Goal: Task Accomplishment & Management: Manage account settings

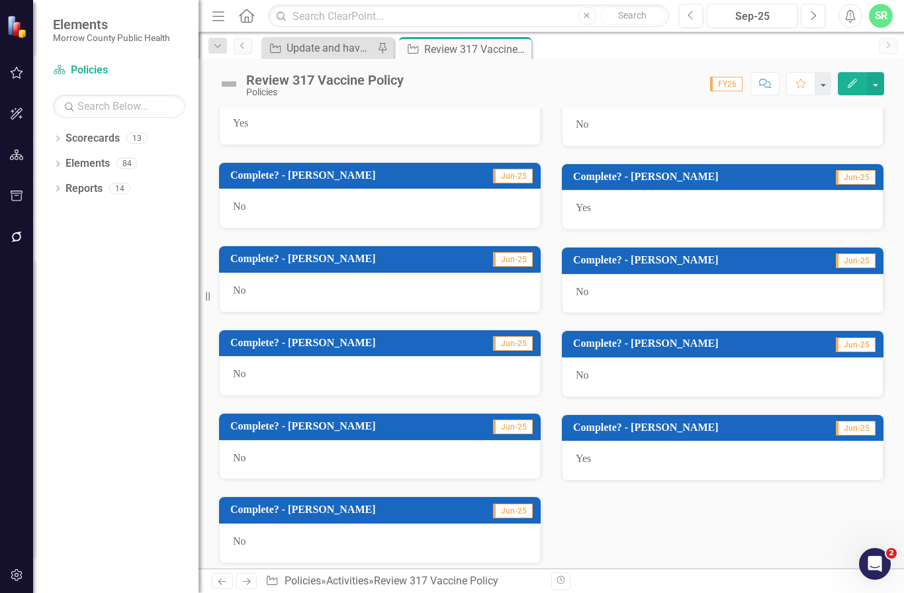
scroll to position [758, 0]
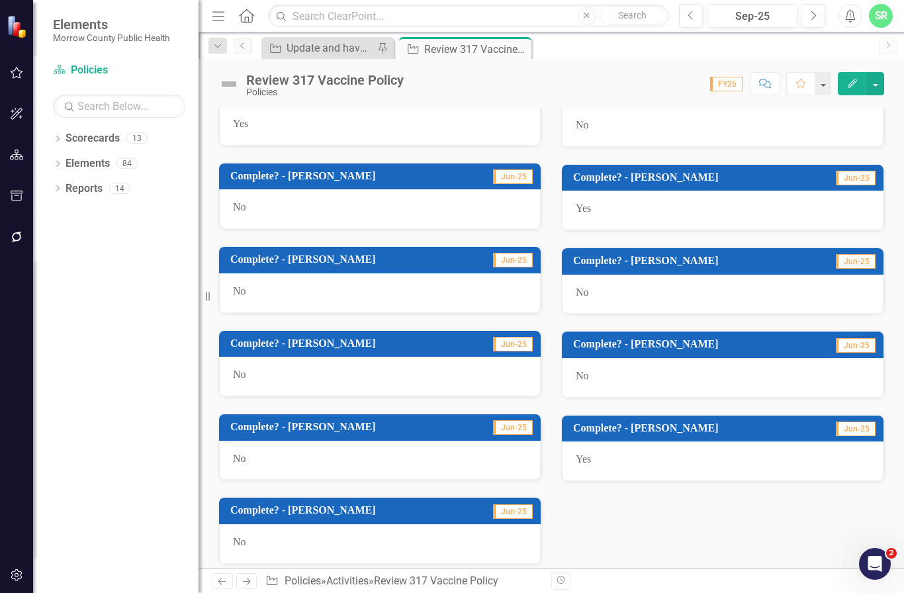
click at [655, 458] on div "Yes" at bounding box center [723, 461] width 322 height 40
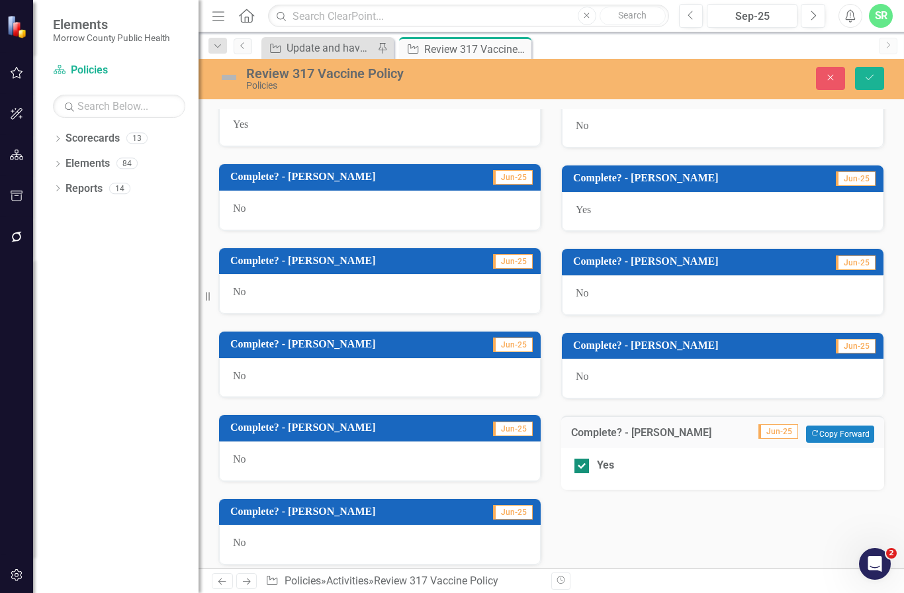
click at [603, 458] on div "Yes" at bounding box center [605, 465] width 17 height 15
click at [583, 459] on input "Yes" at bounding box center [579, 463] width 9 height 9
click at [603, 458] on div "Yes" at bounding box center [605, 465] width 17 height 15
click at [583, 459] on input "Yes" at bounding box center [579, 463] width 9 height 9
checkbox input "true"
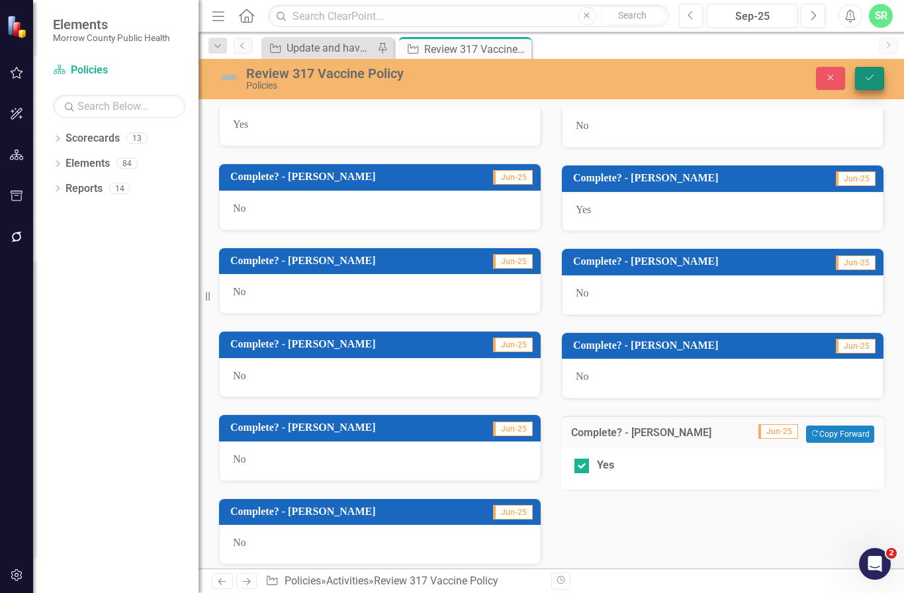
click at [874, 83] on button "Save" at bounding box center [869, 78] width 29 height 23
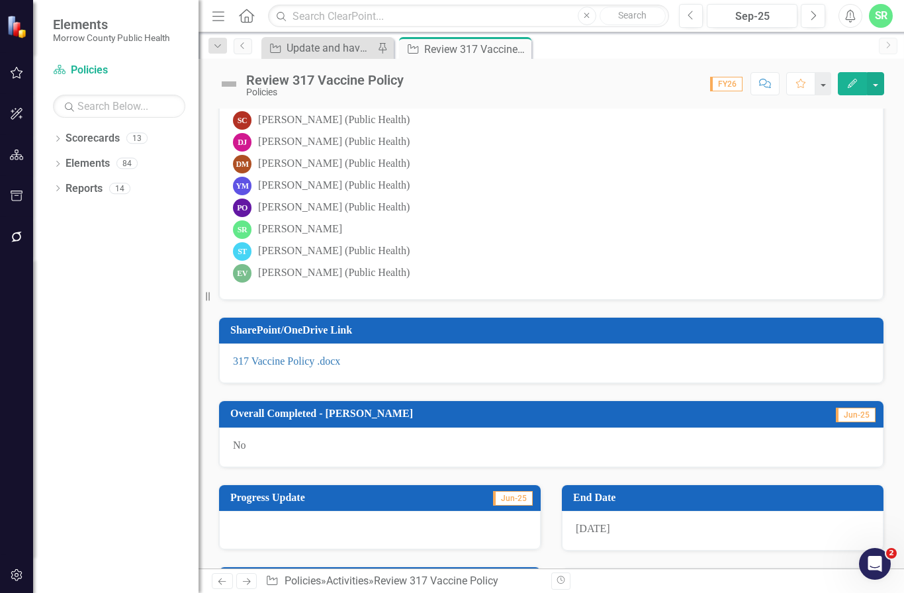
scroll to position [280, 0]
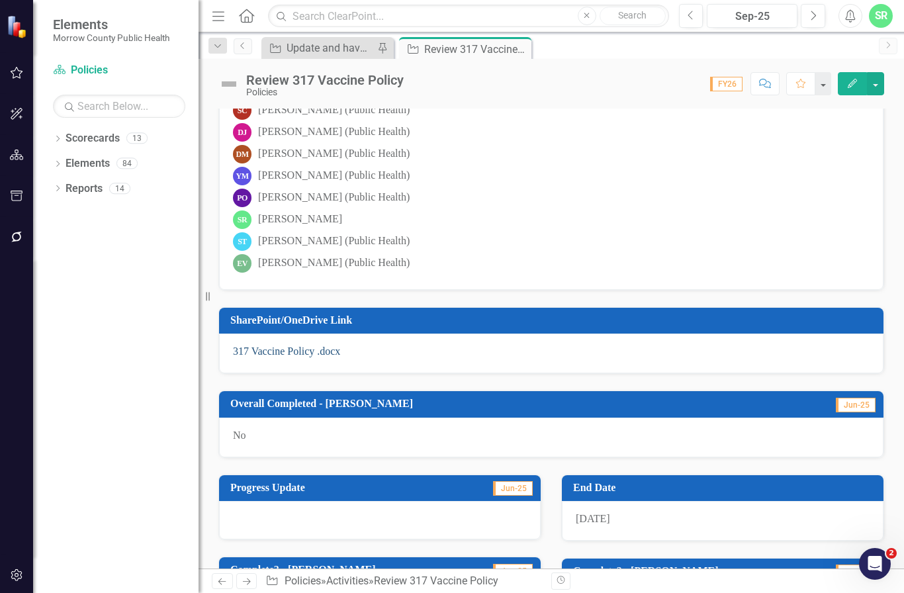
click at [324, 353] on link "317 Vaccine Policy .docx" at bounding box center [286, 350] width 107 height 11
click at [299, 351] on link "317 Vaccine Policy .docx" at bounding box center [286, 350] width 107 height 11
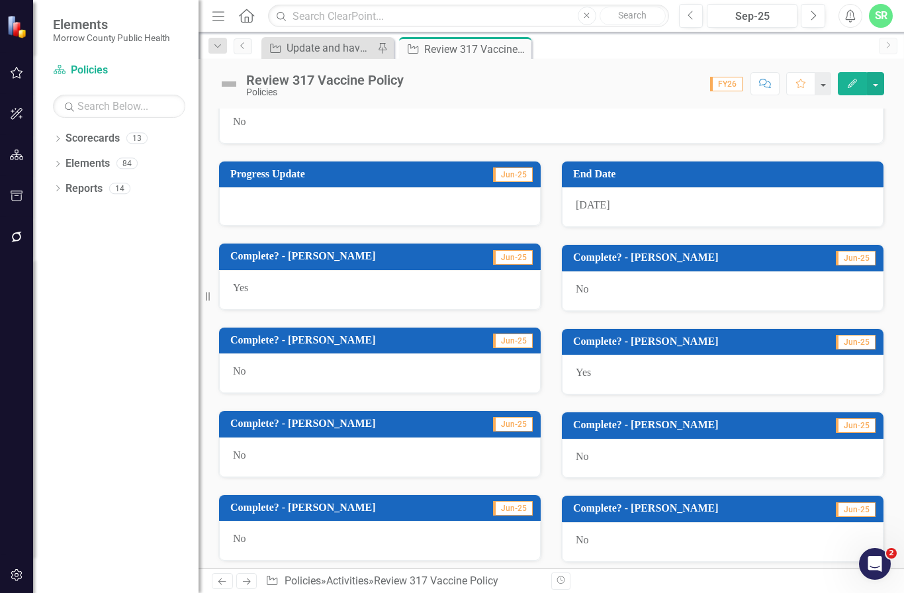
scroll to position [652, 0]
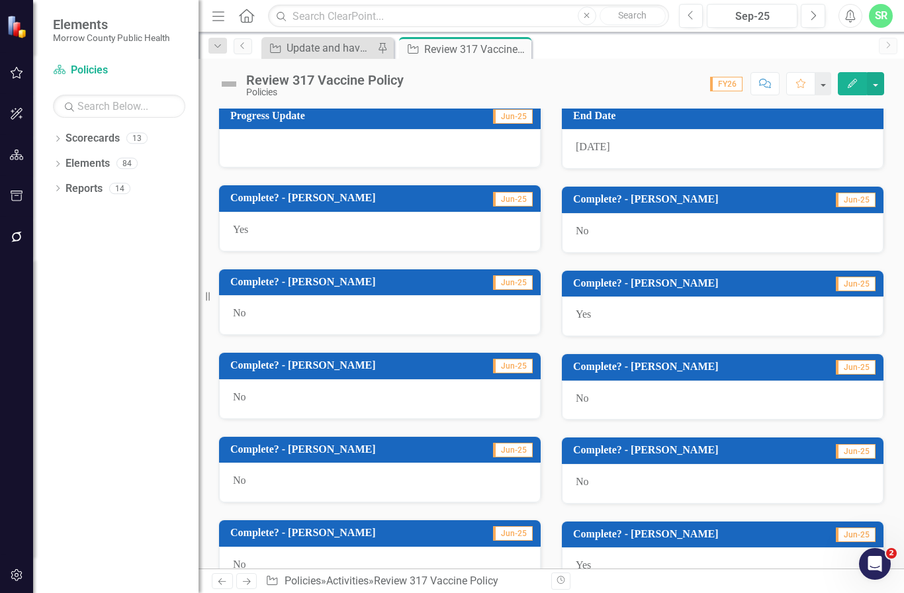
click at [637, 528] on h3 "Complete? - [PERSON_NAME]" at bounding box center [691, 534] width 237 height 12
click at [628, 548] on div "Yes" at bounding box center [723, 567] width 322 height 40
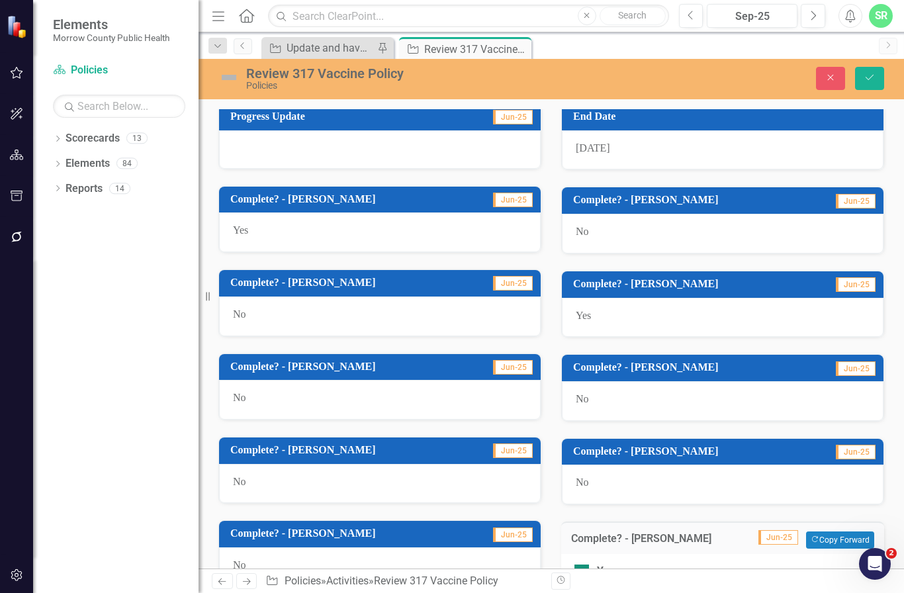
click at [599, 564] on div "Yes" at bounding box center [605, 571] width 17 height 15
click at [583, 565] on input "Yes" at bounding box center [579, 569] width 9 height 9
click at [599, 564] on div "Yes" at bounding box center [605, 571] width 17 height 15
click at [583, 565] on input "Yes" at bounding box center [579, 569] width 9 height 9
checkbox input "true"
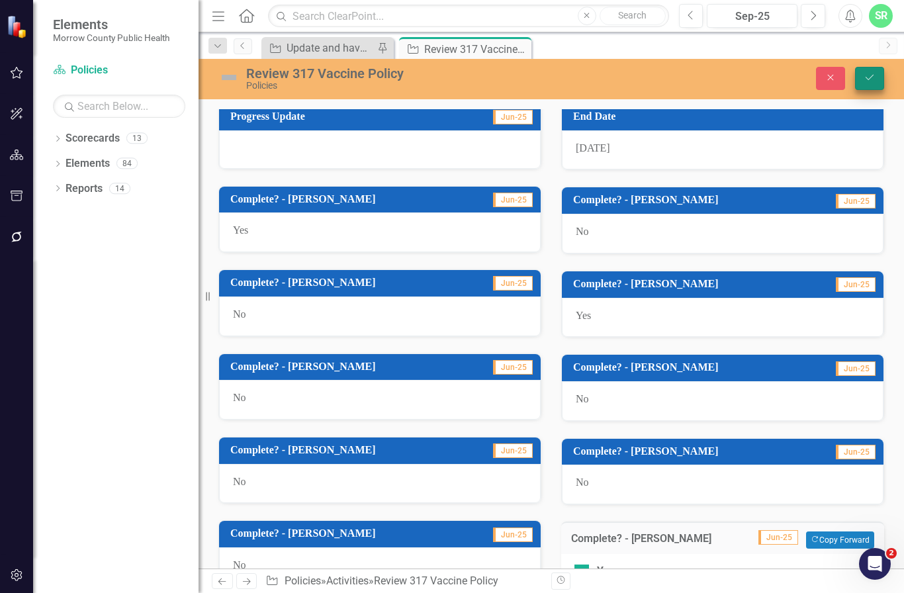
click at [870, 85] on button "Save" at bounding box center [869, 78] width 29 height 23
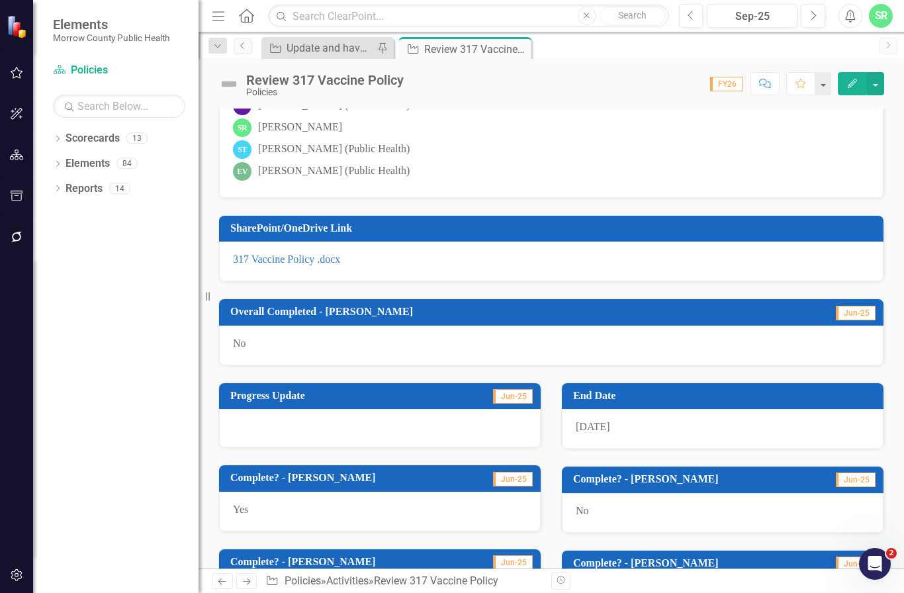
scroll to position [376, 0]
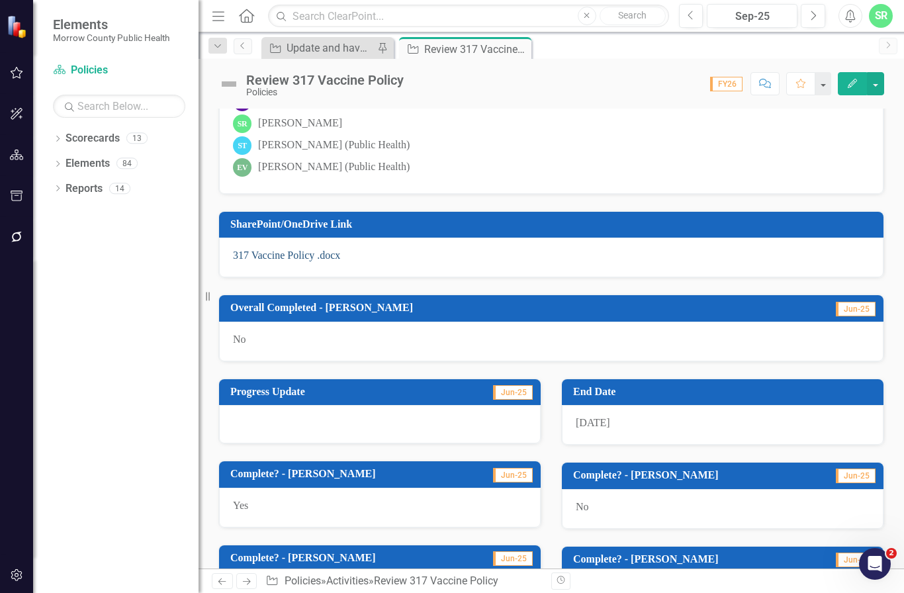
click at [311, 257] on link "317 Vaccine Policy .docx" at bounding box center [286, 255] width 107 height 11
drag, startPoint x: 311, startPoint y: 257, endPoint x: -1, endPoint y: -1, distance: 404.7
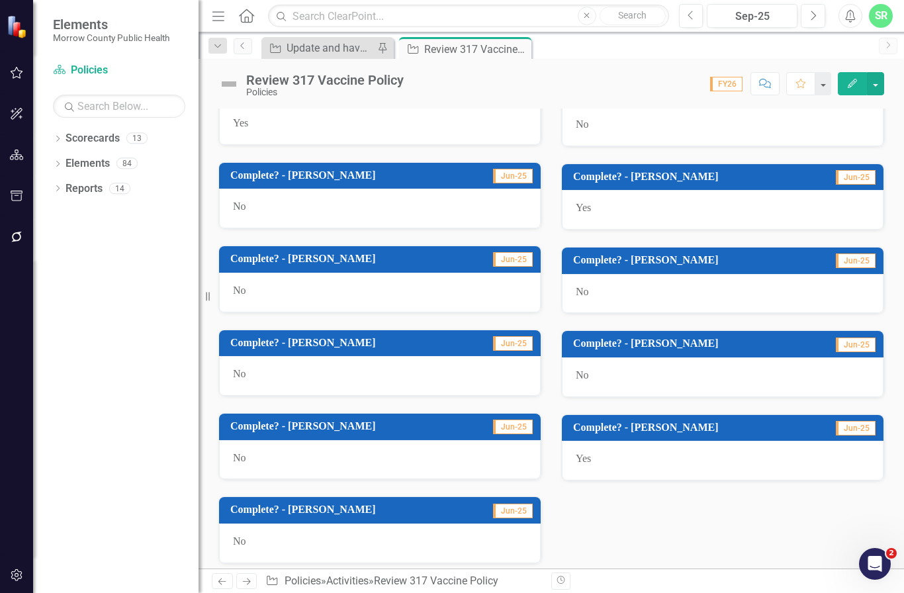
scroll to position [758, 0]
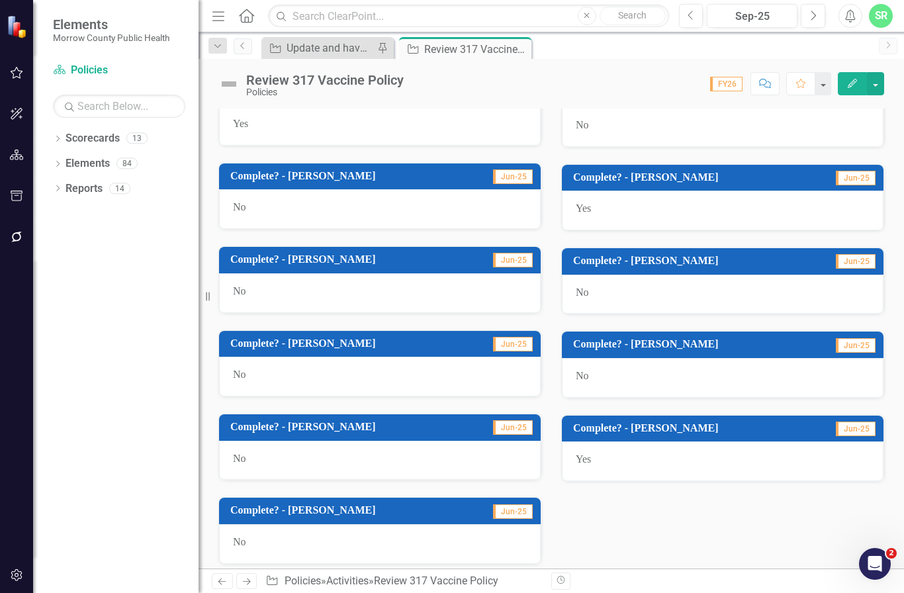
click at [600, 453] on div "Yes" at bounding box center [723, 461] width 322 height 40
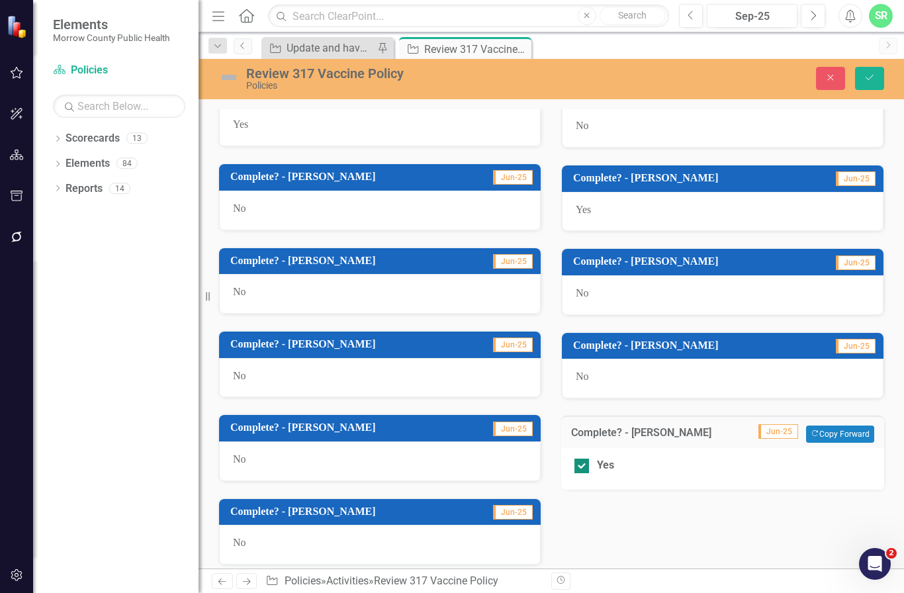
click at [613, 458] on div "Yes" at bounding box center [605, 465] width 17 height 15
click at [583, 459] on input "Yes" at bounding box center [579, 463] width 9 height 9
click at [613, 458] on div "Yes" at bounding box center [605, 465] width 17 height 15
click at [583, 459] on input "Yes" at bounding box center [579, 463] width 9 height 9
checkbox input "true"
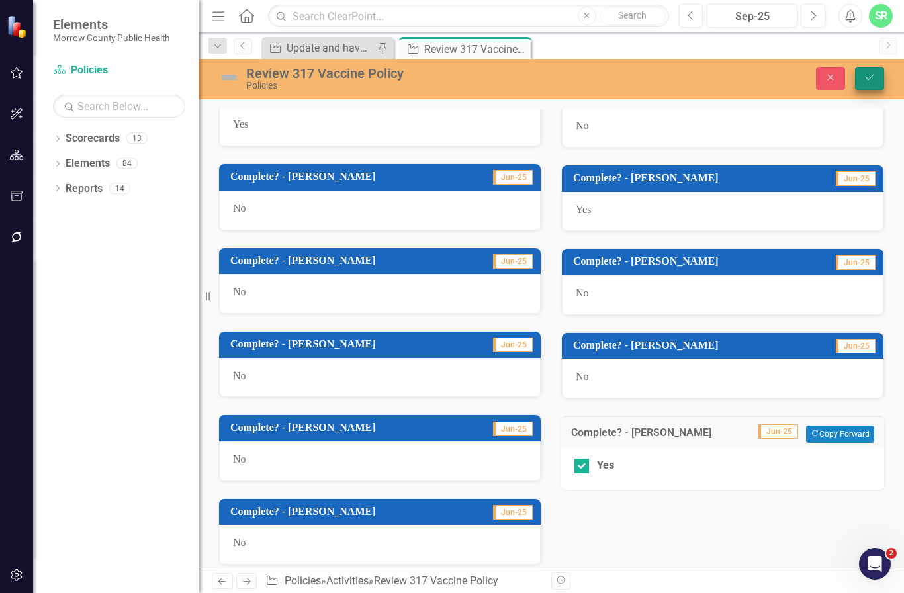
click at [874, 73] on icon "Save" at bounding box center [870, 77] width 12 height 9
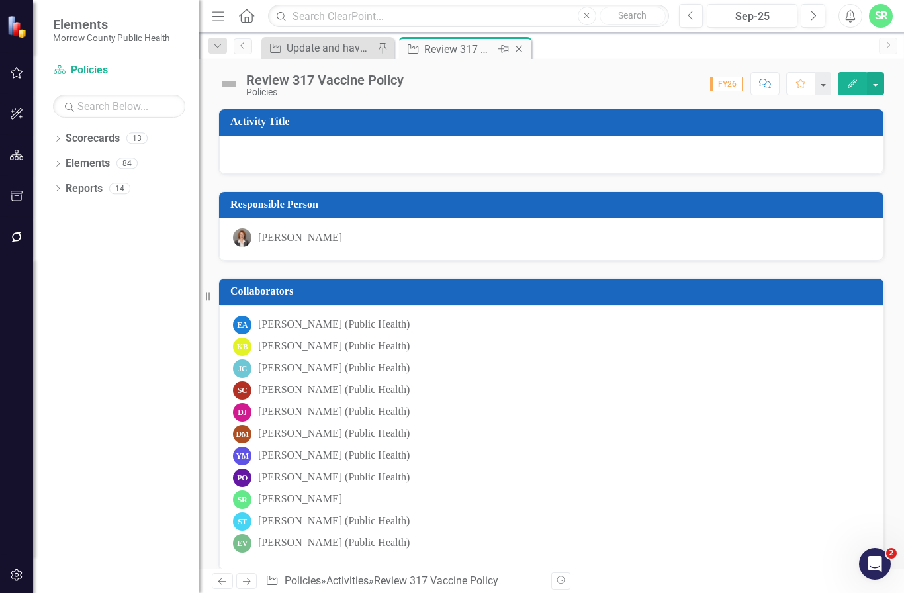
click at [517, 52] on icon at bounding box center [519, 49] width 7 height 7
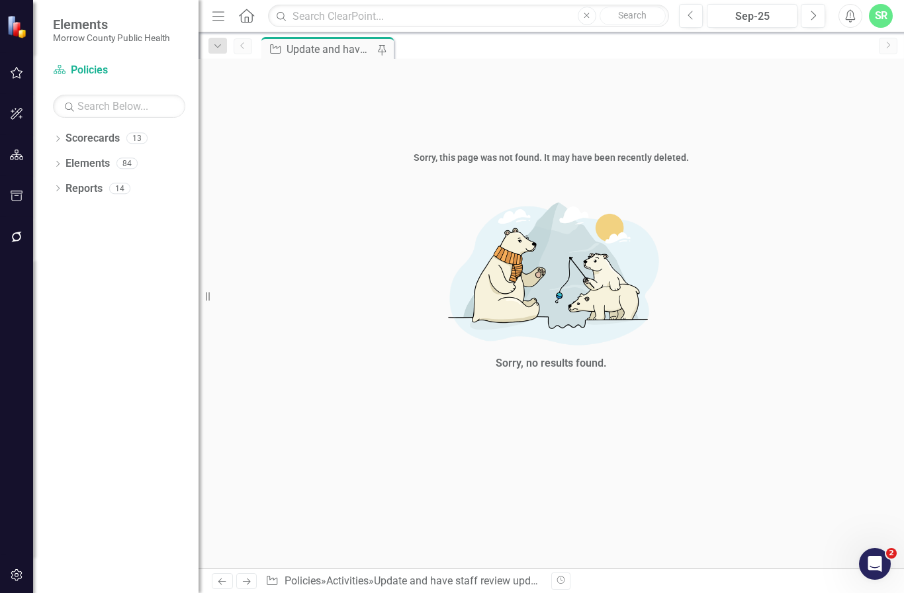
click at [521, 49] on div "Activity Update and have staff review updated guide Pin" at bounding box center [566, 47] width 614 height 21
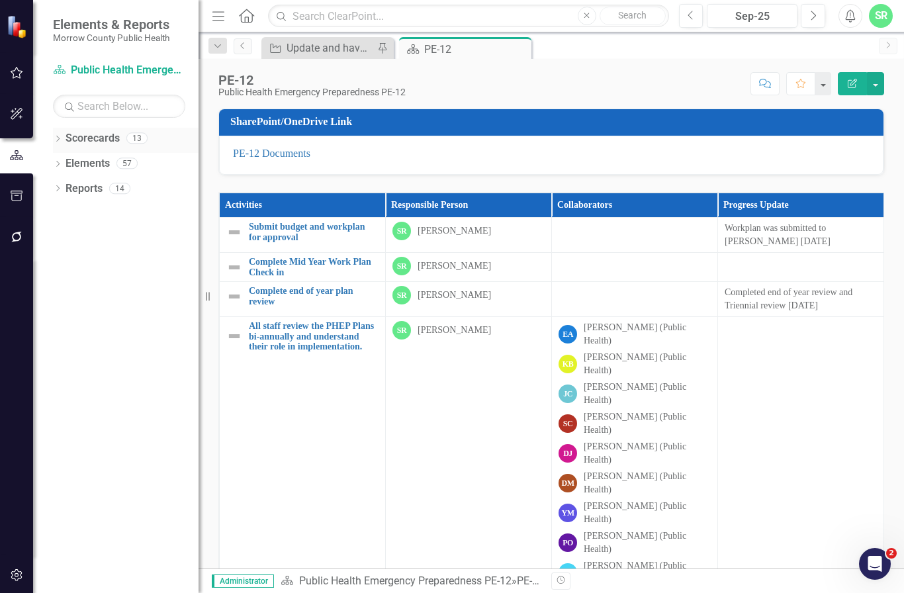
click at [118, 143] on link "Scorecards" at bounding box center [93, 138] width 54 height 15
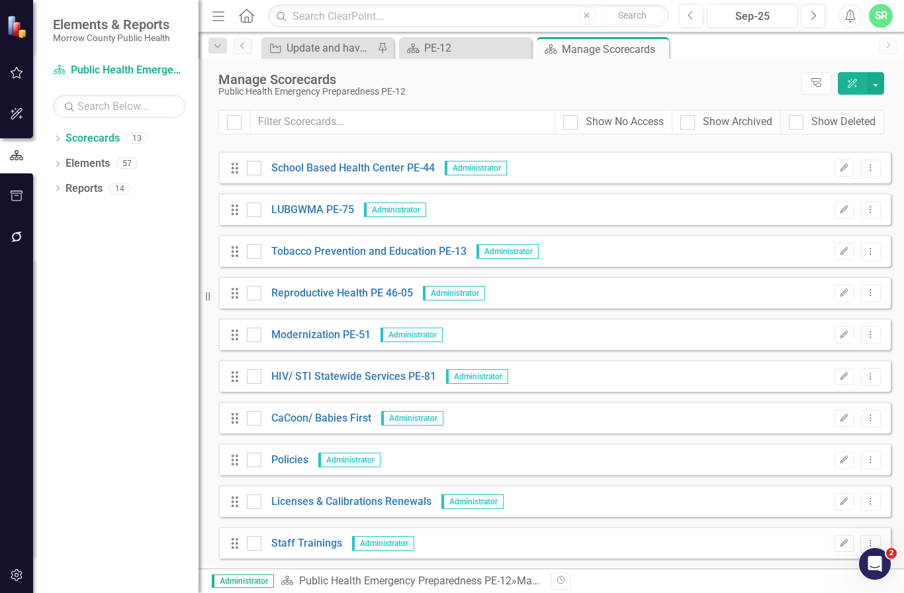
scroll to position [118, 0]
click at [291, 459] on link "Policies" at bounding box center [284, 460] width 47 height 15
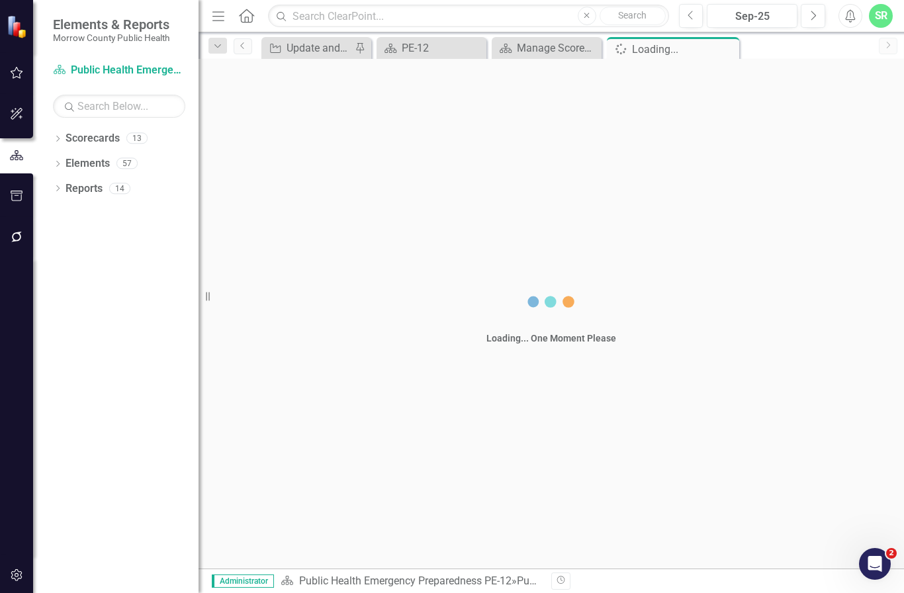
click at [291, 459] on div "Loading... One Moment Please" at bounding box center [552, 314] width 706 height 510
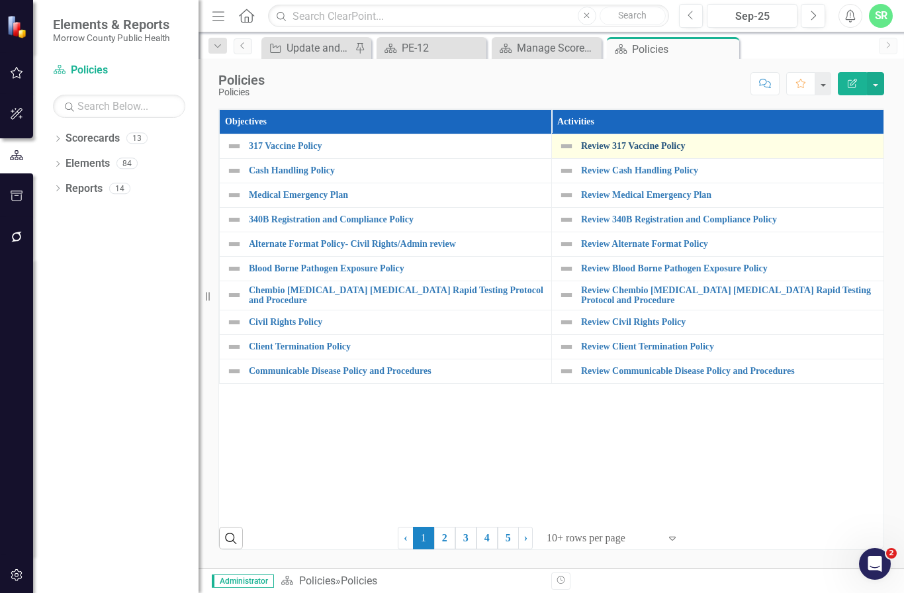
click at [635, 144] on link "Review 317 Vaccine Policy" at bounding box center [729, 146] width 296 height 10
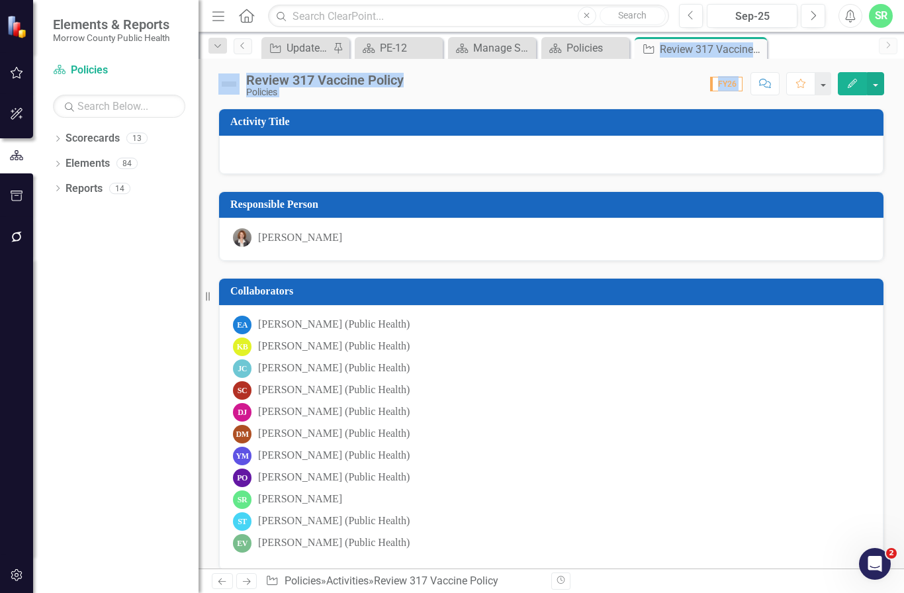
click at [632, 364] on div "JC Jessica Calderon (Public Health)" at bounding box center [551, 368] width 637 height 19
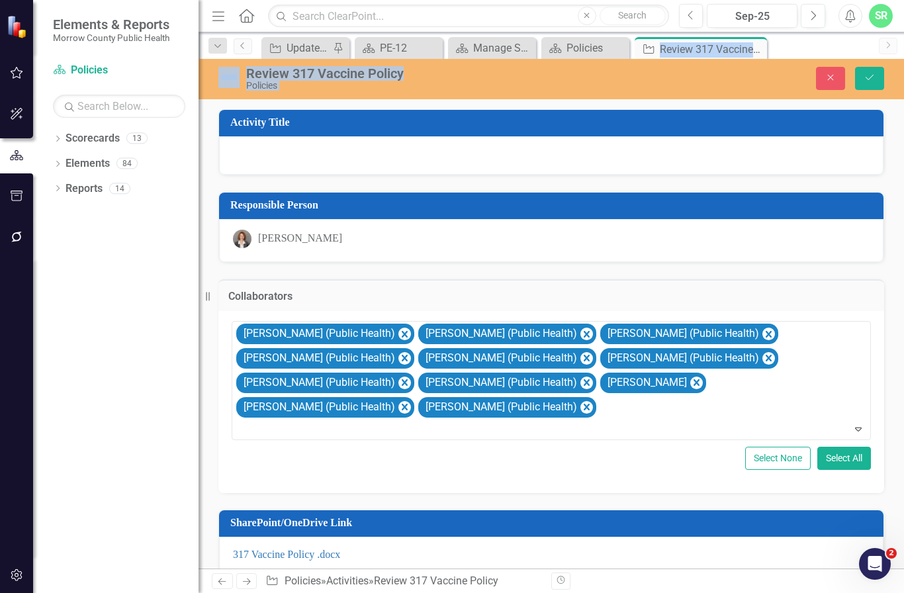
click at [602, 217] on div "Responsible Person" at bounding box center [551, 206] width 665 height 26
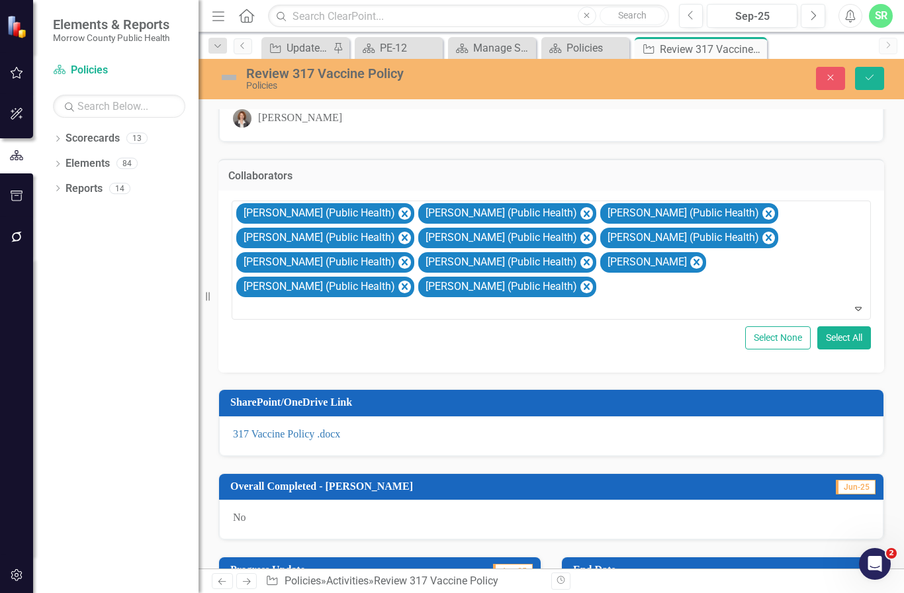
scroll to position [99, 0]
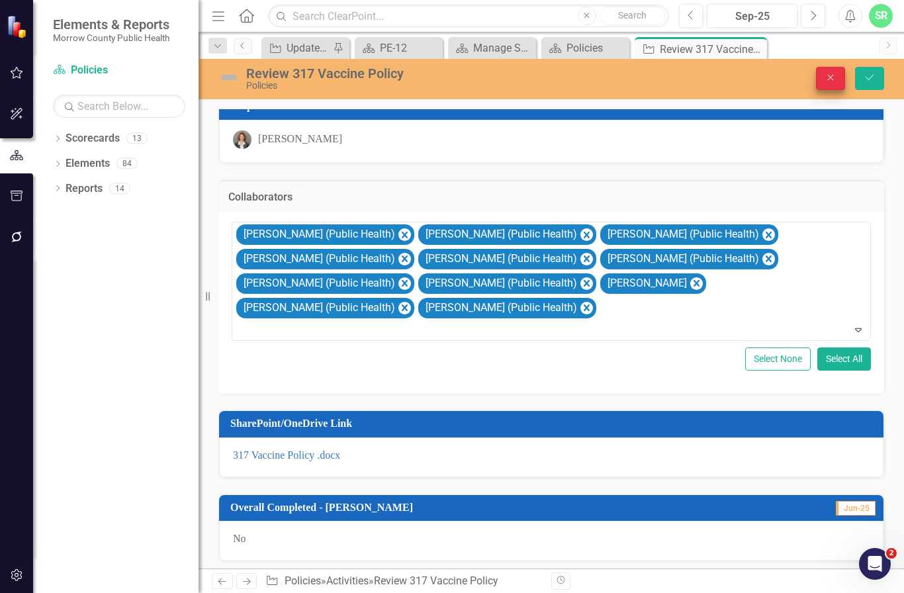
click at [834, 84] on button "Close" at bounding box center [830, 78] width 29 height 23
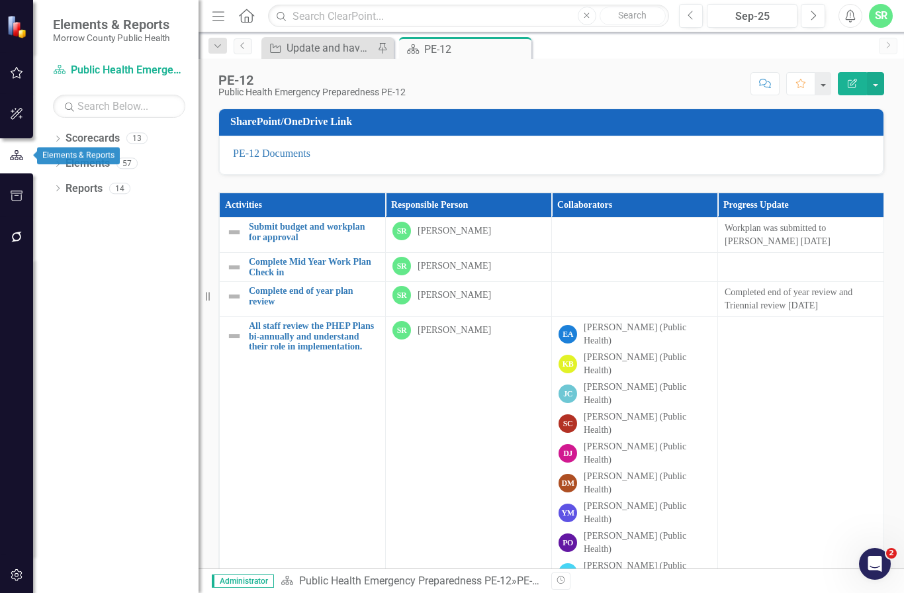
click at [21, 161] on icon "button" at bounding box center [16, 156] width 15 height 12
click at [73, 138] on link "Scorecards" at bounding box center [93, 138] width 54 height 15
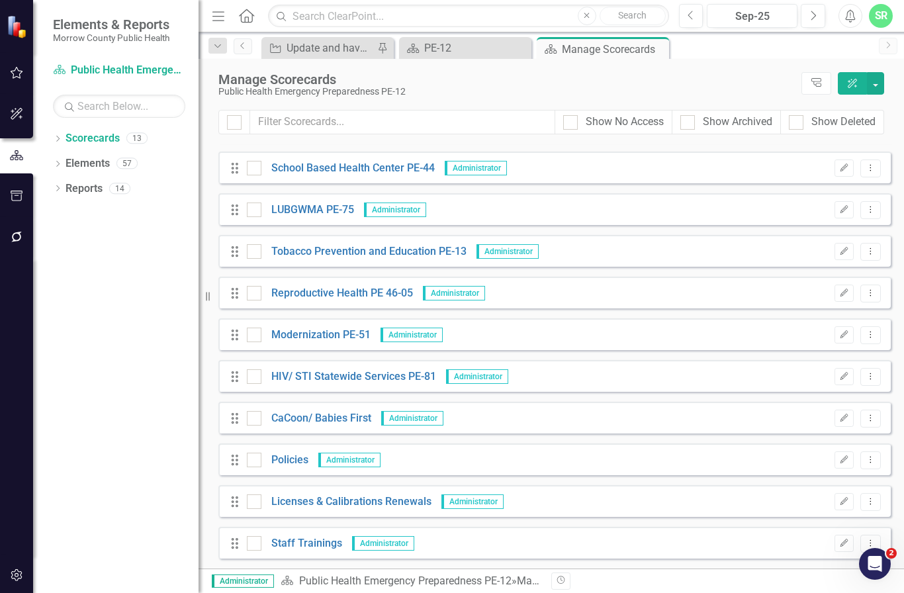
scroll to position [118, 0]
click at [278, 461] on link "Policies" at bounding box center [284, 460] width 47 height 15
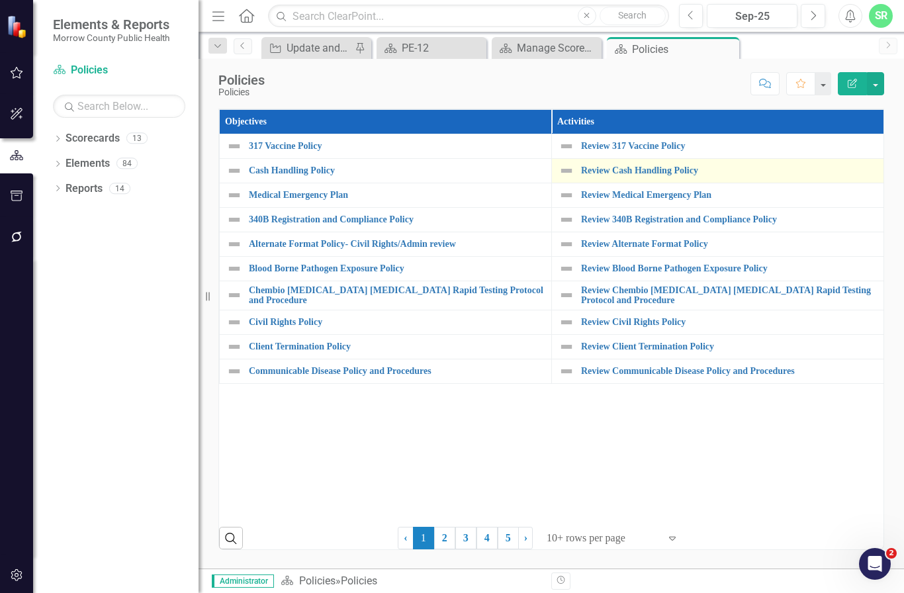
click at [669, 177] on div "Review Cash Handling Policy" at bounding box center [718, 171] width 318 height 16
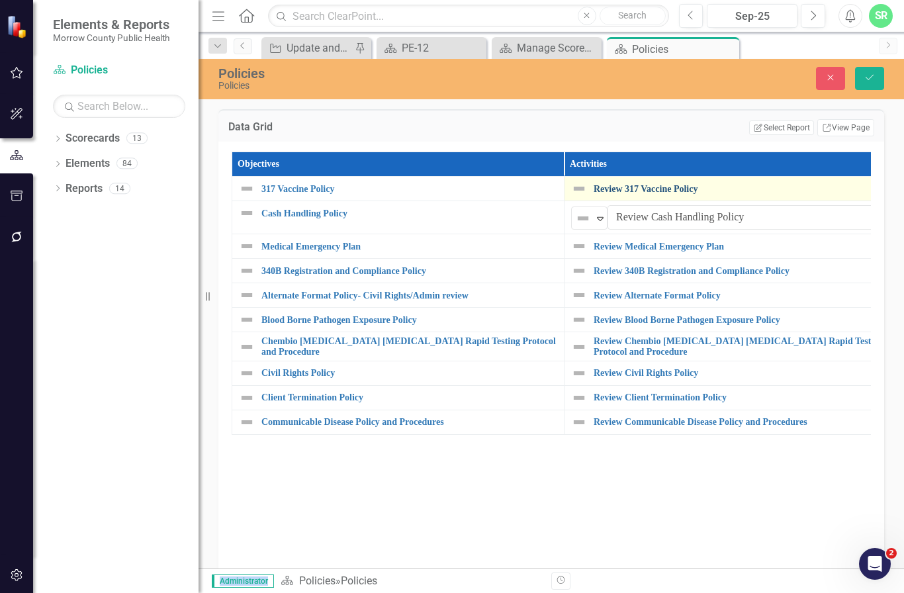
click at [676, 193] on link "Review 317 Vaccine Policy" at bounding box center [742, 189] width 296 height 10
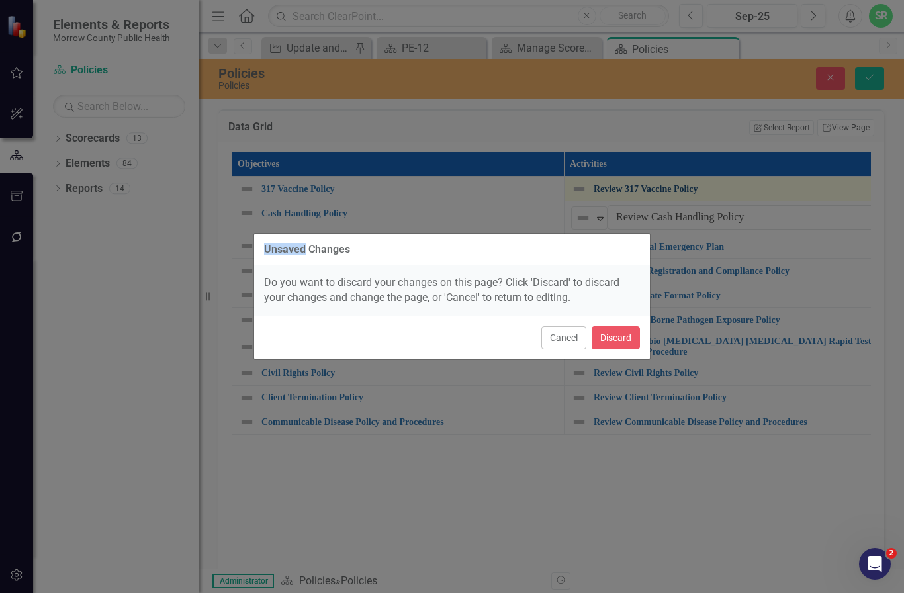
click at [676, 193] on div "Unsaved Changes Do you want to discard your changes on this page? Click 'Discar…" at bounding box center [452, 296] width 904 height 593
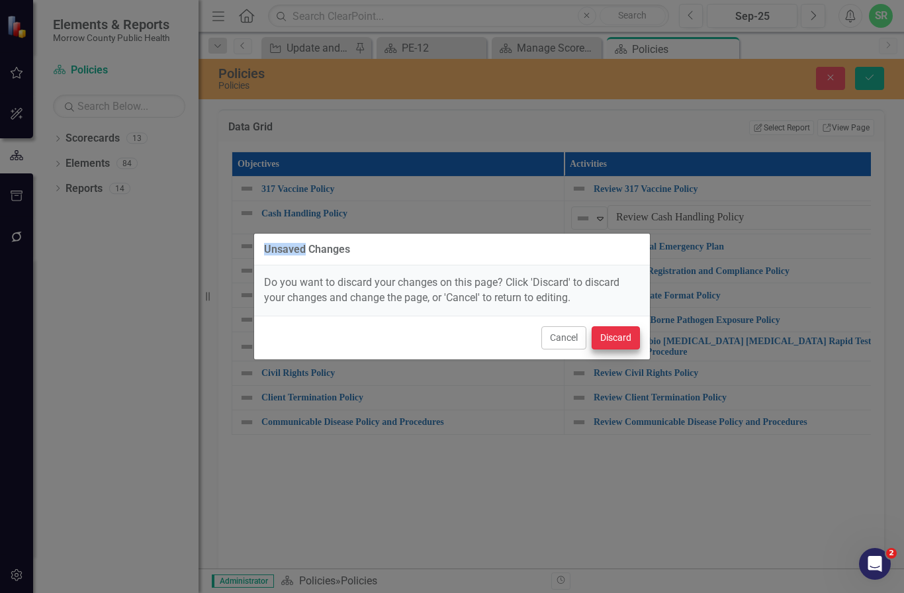
click at [619, 338] on button "Discard" at bounding box center [616, 337] width 48 height 23
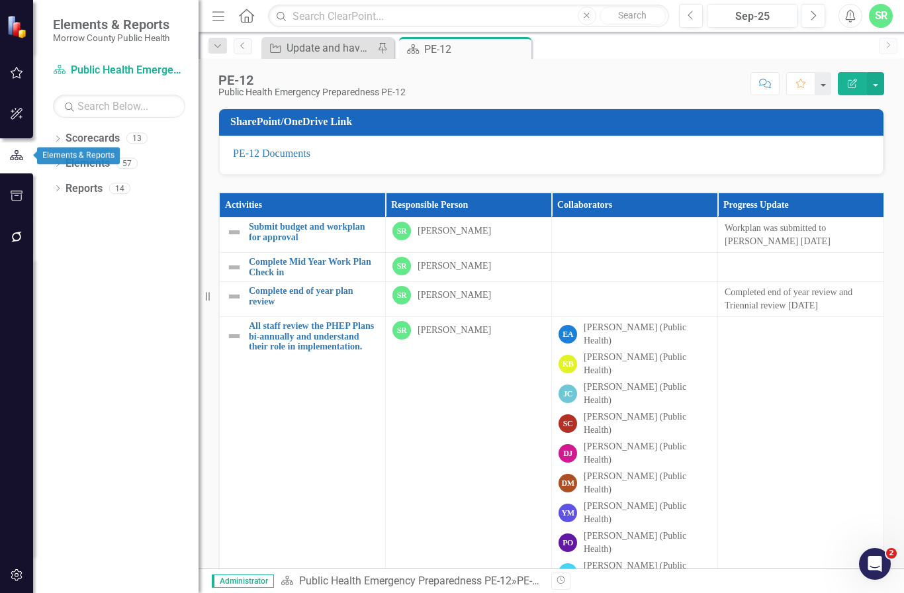
click at [17, 158] on icon "button" at bounding box center [16, 155] width 13 height 10
click at [87, 138] on link "Scorecards" at bounding box center [93, 138] width 54 height 15
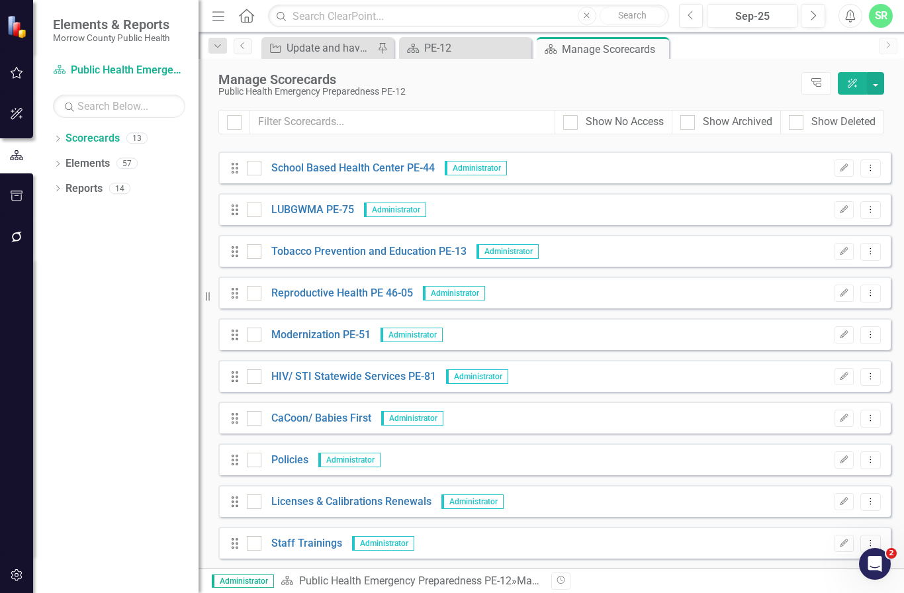
scroll to position [118, 0]
click at [292, 459] on link "Policies" at bounding box center [284, 460] width 47 height 15
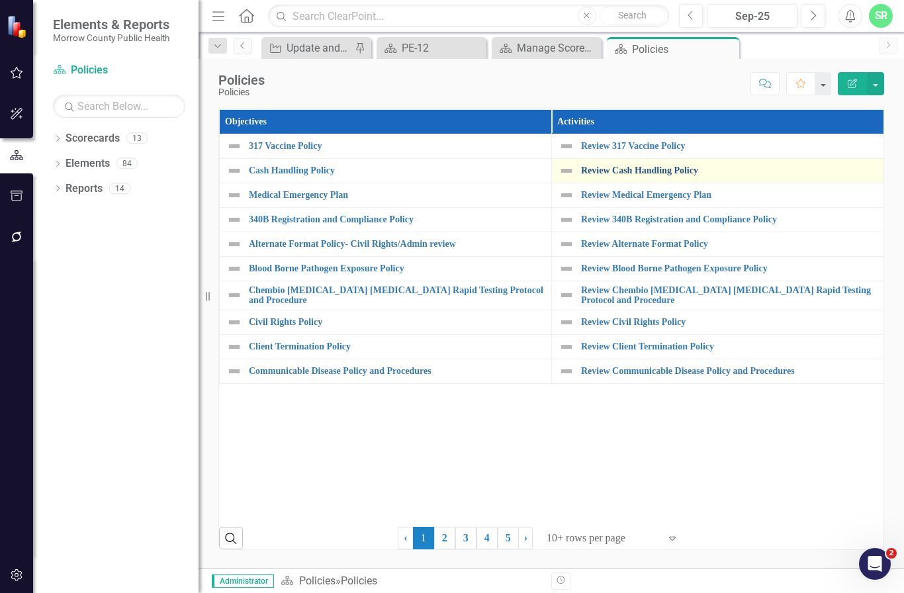
click at [642, 173] on link "Review Cash Handling Policy" at bounding box center [729, 170] width 296 height 10
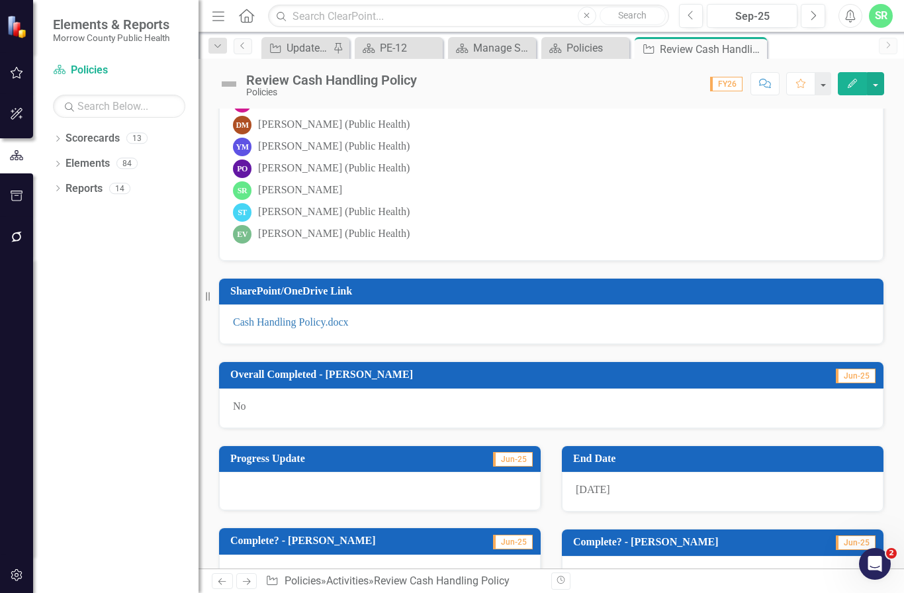
scroll to position [312, 0]
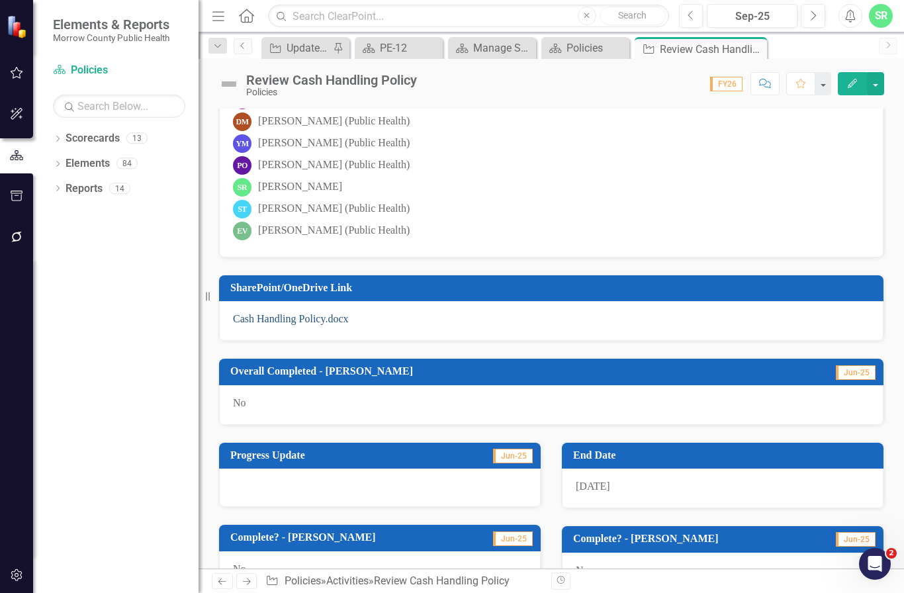
click at [298, 318] on link "Cash Handling Policy.docx" at bounding box center [291, 318] width 116 height 11
click at [290, 320] on link "Cash Handling Policy.docx" at bounding box center [291, 318] width 116 height 11
click at [580, 592] on html "Elements & Reports Morrow County Public Health Scorecard Policies Search Dropdo…" at bounding box center [452, 296] width 904 height 593
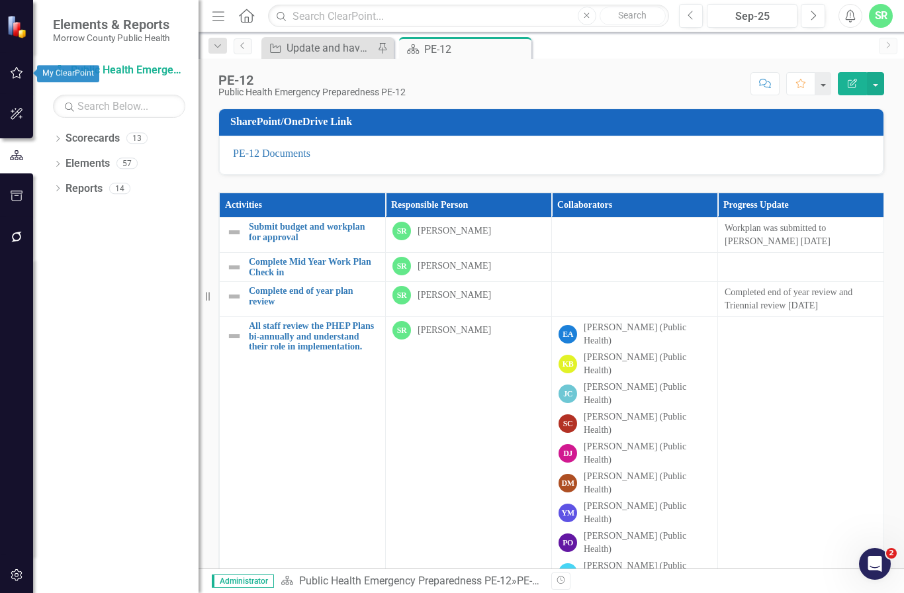
click at [17, 76] on icon "button" at bounding box center [17, 73] width 14 height 11
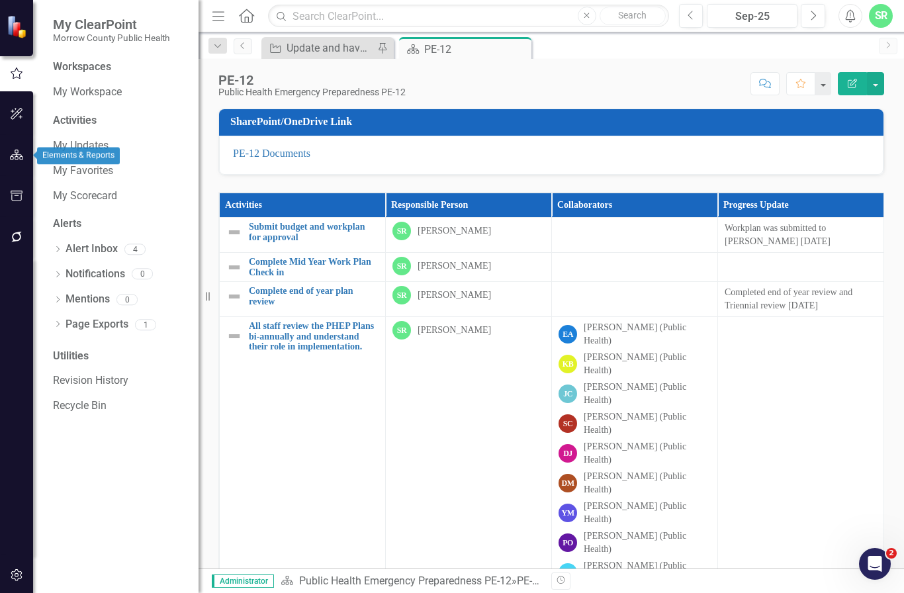
click at [14, 159] on icon "button" at bounding box center [17, 155] width 14 height 11
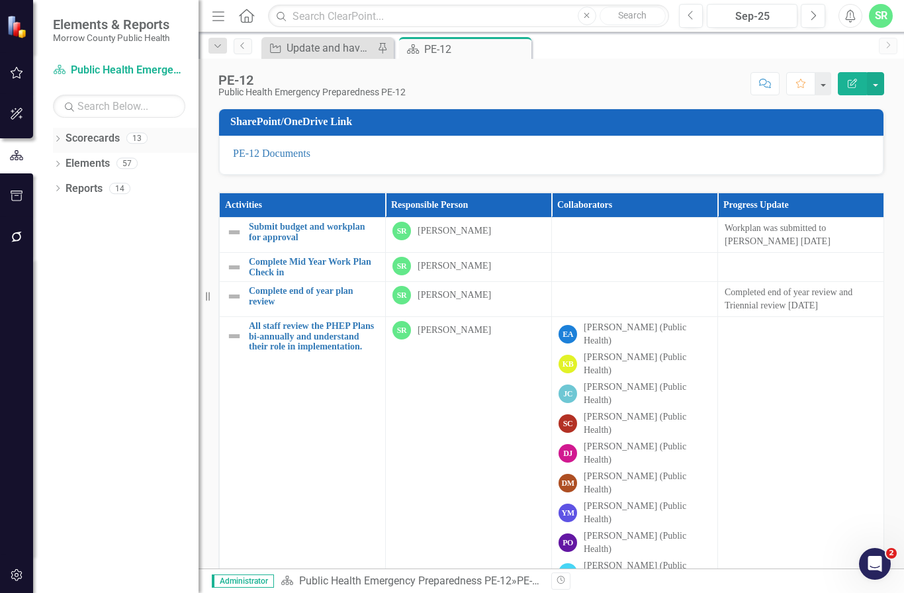
click at [85, 135] on link "Scorecards" at bounding box center [93, 138] width 54 height 15
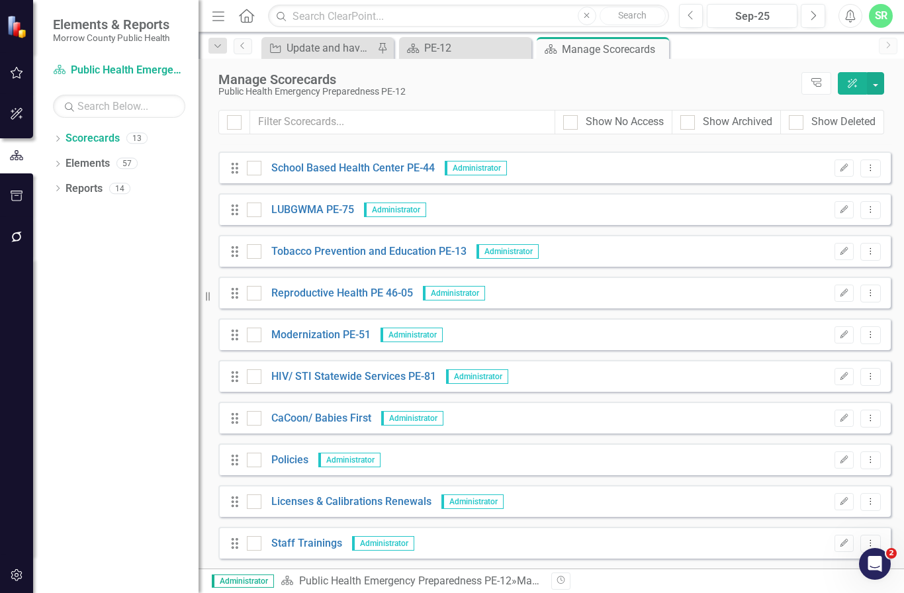
scroll to position [118, 0]
click at [285, 462] on link "Policies" at bounding box center [284, 460] width 47 height 15
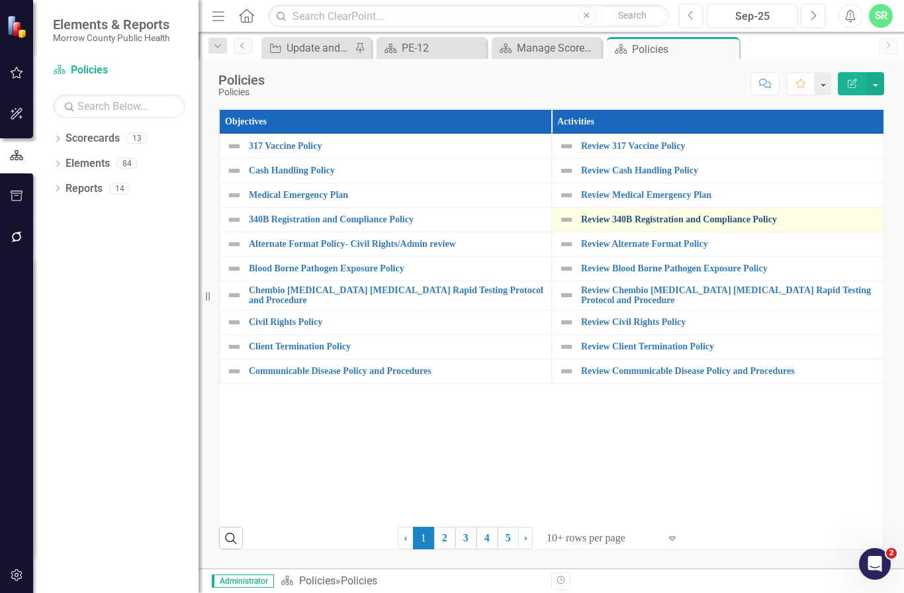
click at [612, 218] on link "Review 340B Registration and Compliance Policy" at bounding box center [729, 219] width 296 height 10
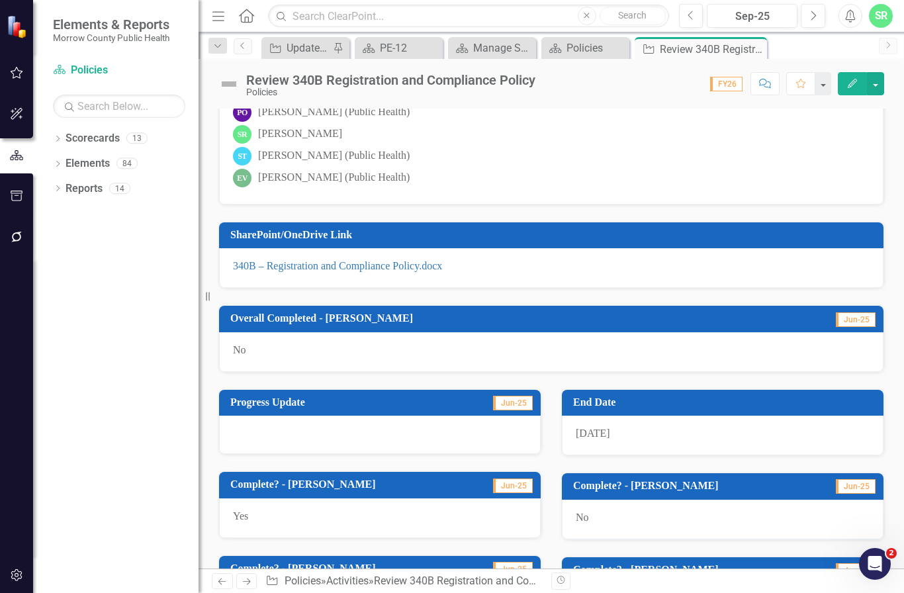
scroll to position [367, 0]
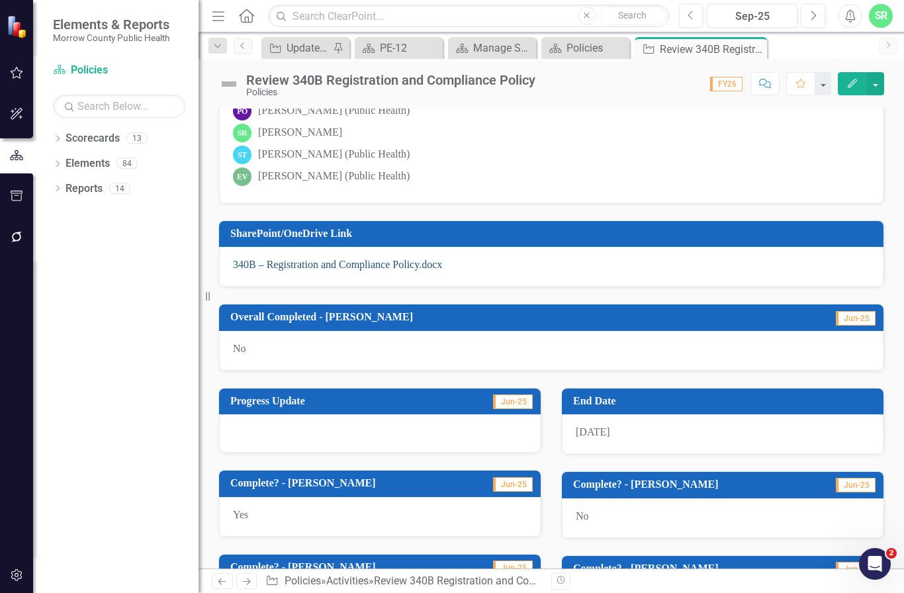
click at [345, 265] on link "340B – Registration and Compliance Policy.docx" at bounding box center [337, 264] width 209 height 11
drag, startPoint x: 345, startPoint y: 265, endPoint x: 690, endPoint y: 615, distance: 491.9
click at [690, 592] on html "Elements & Reports Morrow County Public Health Scorecard Policies Search Dropdo…" at bounding box center [452, 296] width 904 height 593
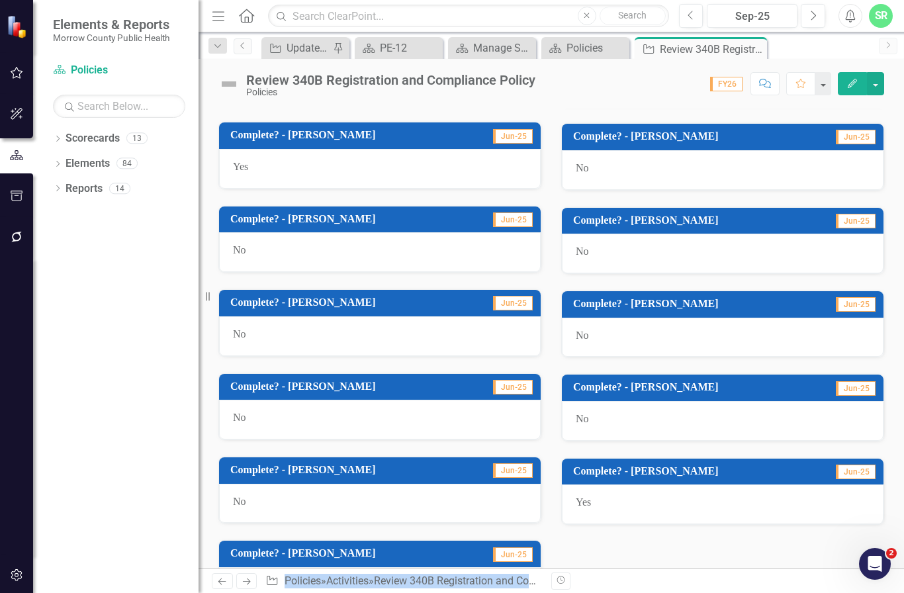
scroll to position [719, 0]
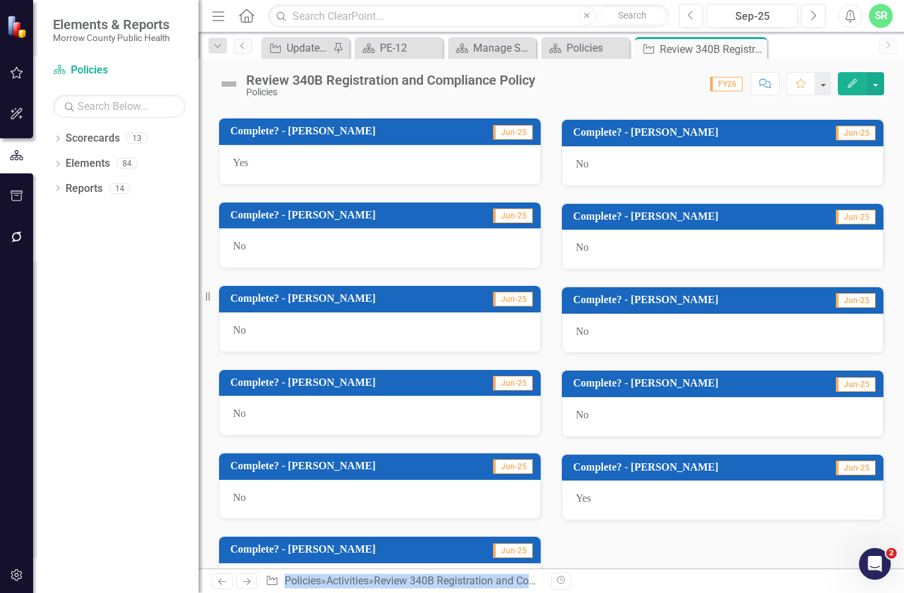
click at [611, 487] on div "Yes" at bounding box center [723, 501] width 322 height 40
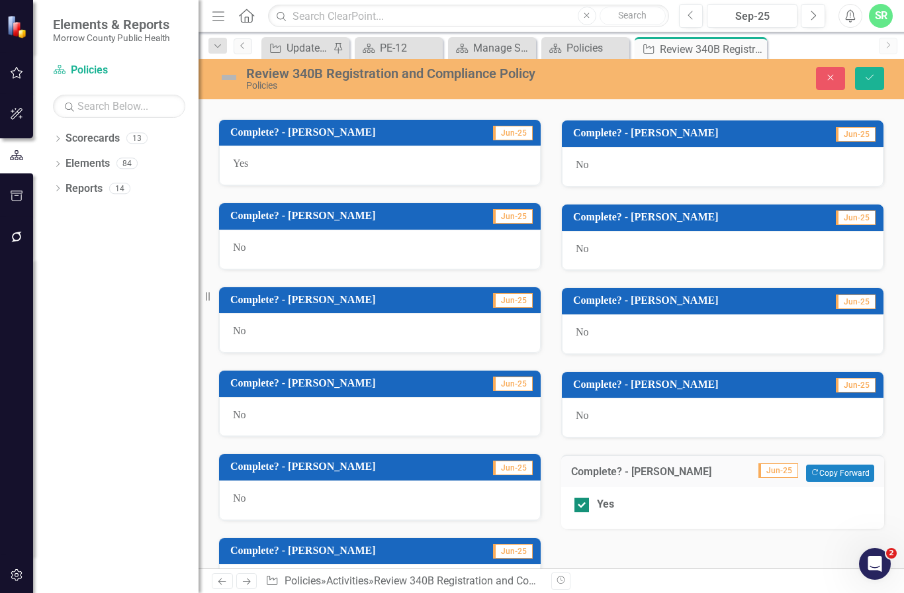
click at [582, 498] on div at bounding box center [582, 505] width 15 height 15
click at [582, 498] on input "Yes" at bounding box center [579, 502] width 9 height 9
click at [582, 498] on div at bounding box center [582, 505] width 15 height 15
click at [582, 498] on input "Yes" at bounding box center [579, 502] width 9 height 9
checkbox input "true"
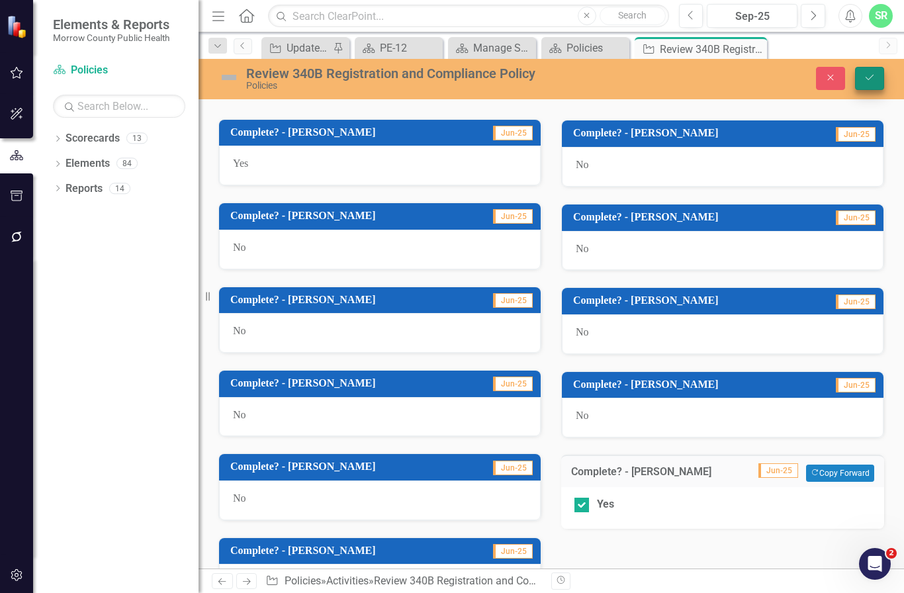
click at [870, 84] on button "Save" at bounding box center [869, 78] width 29 height 23
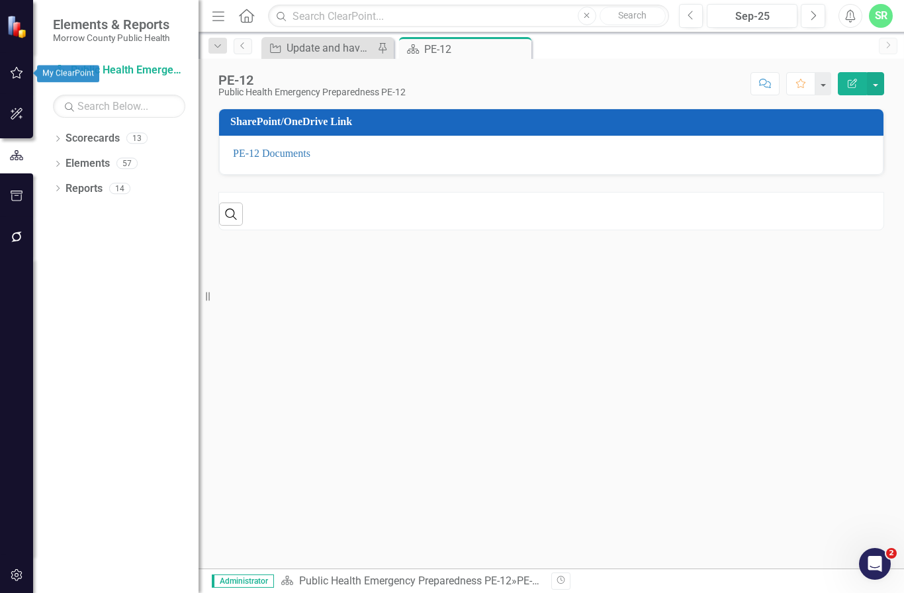
click at [17, 75] on icon "button" at bounding box center [17, 73] width 14 height 11
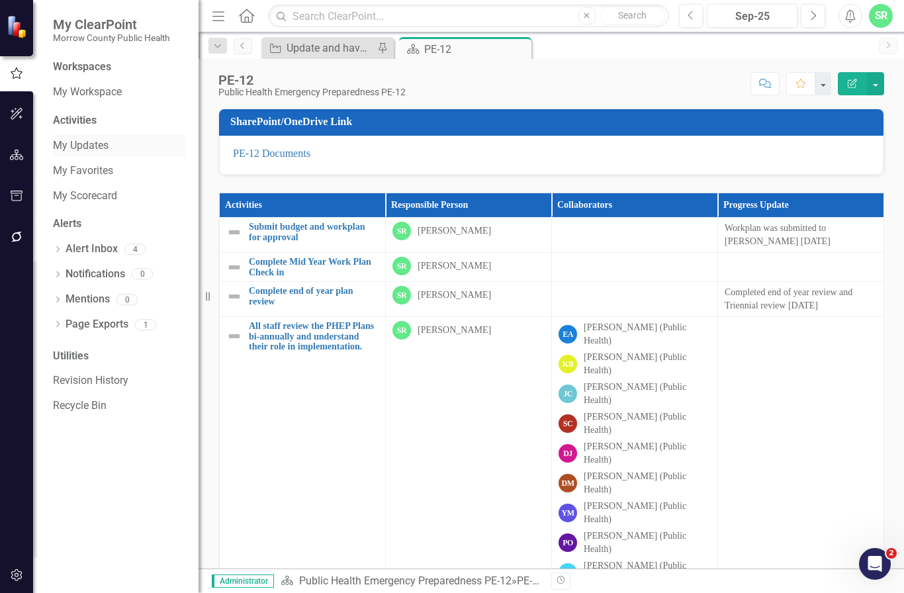
click at [101, 144] on link "My Updates" at bounding box center [119, 145] width 132 height 15
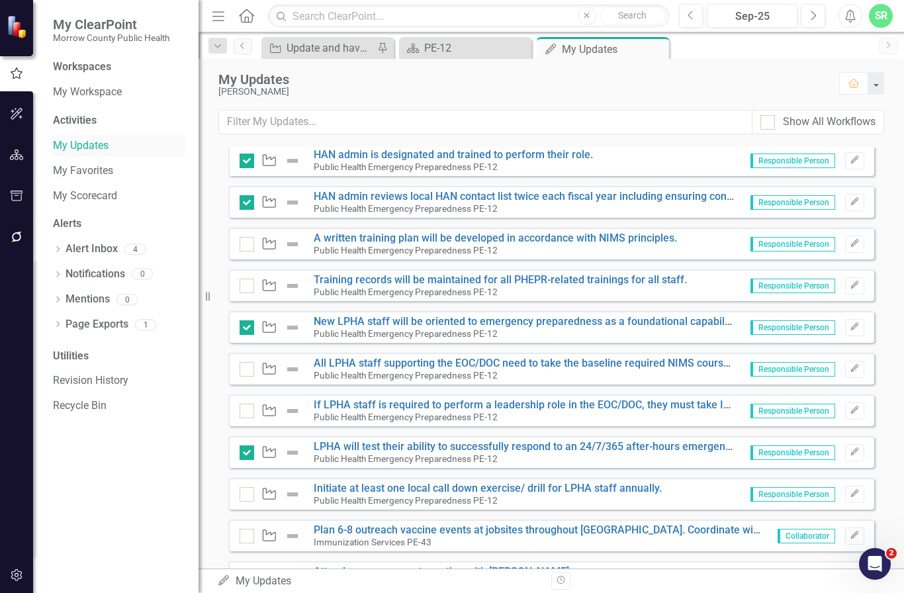
scroll to position [390, 0]
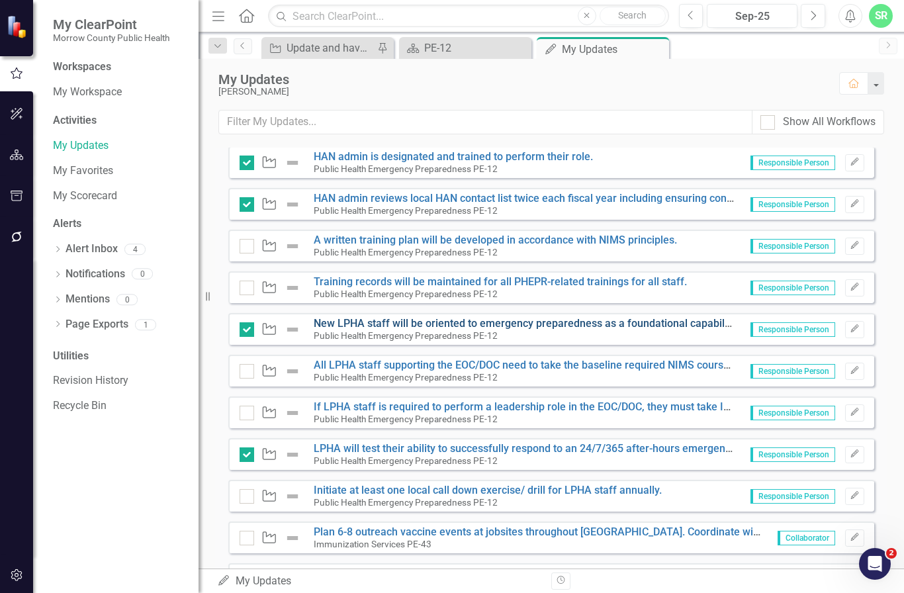
click at [570, 325] on link "New LPHA staff will be oriented to emergency preparedness as a foundational cap…" at bounding box center [571, 323] width 515 height 13
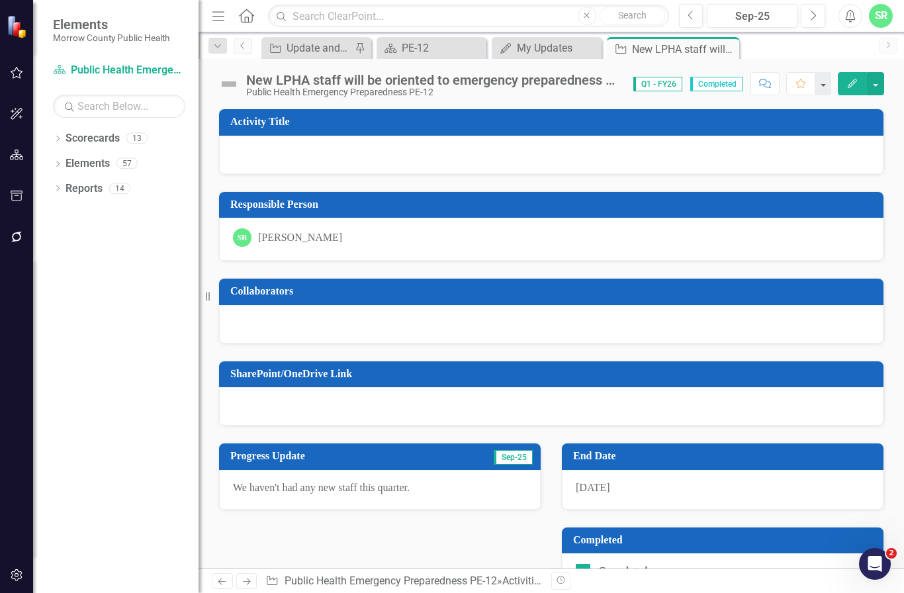
click at [400, 484] on p "We haven't had any new staff this quarter." at bounding box center [380, 488] width 294 height 15
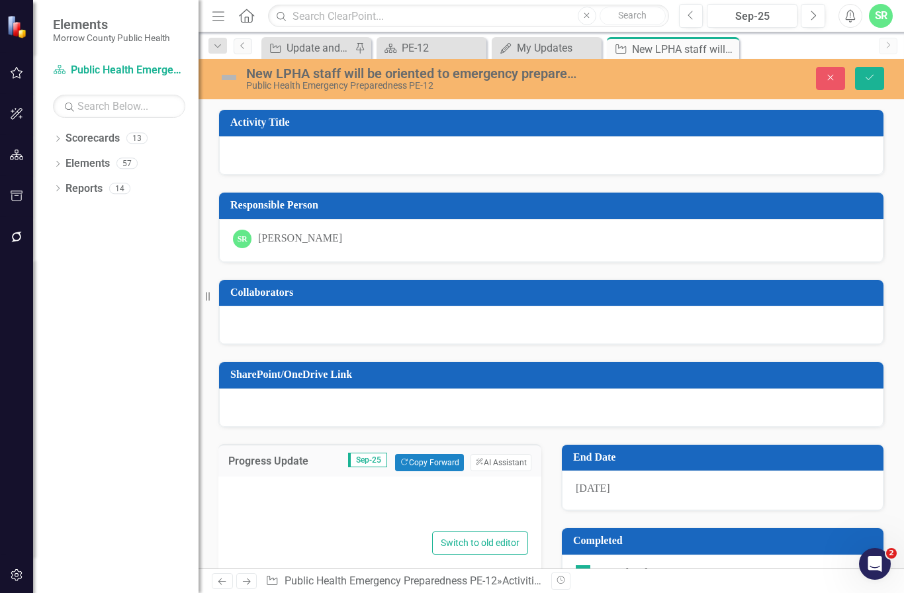
type textarea "<p>We haven't had any new staff this quarter.&nbsp;</p>"
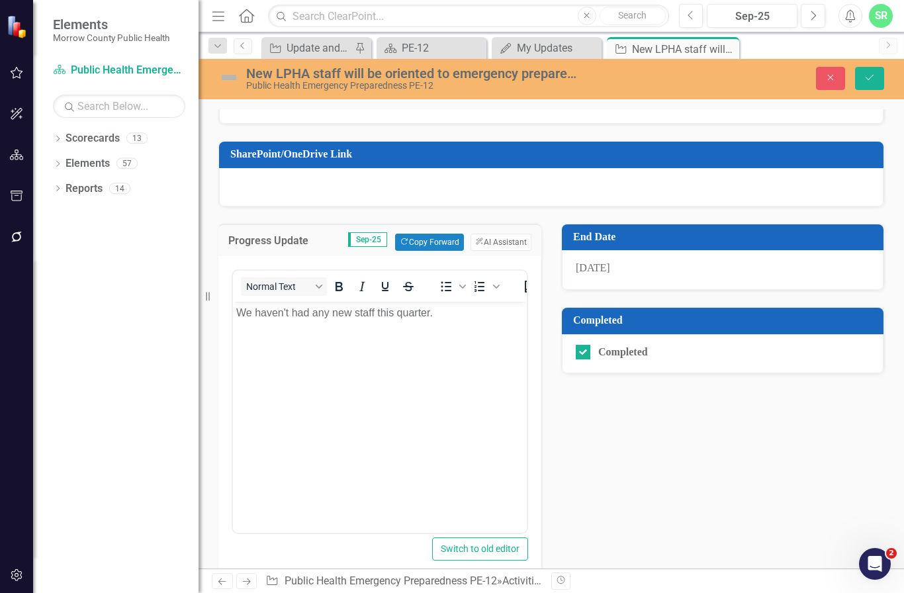
scroll to position [226, 0]
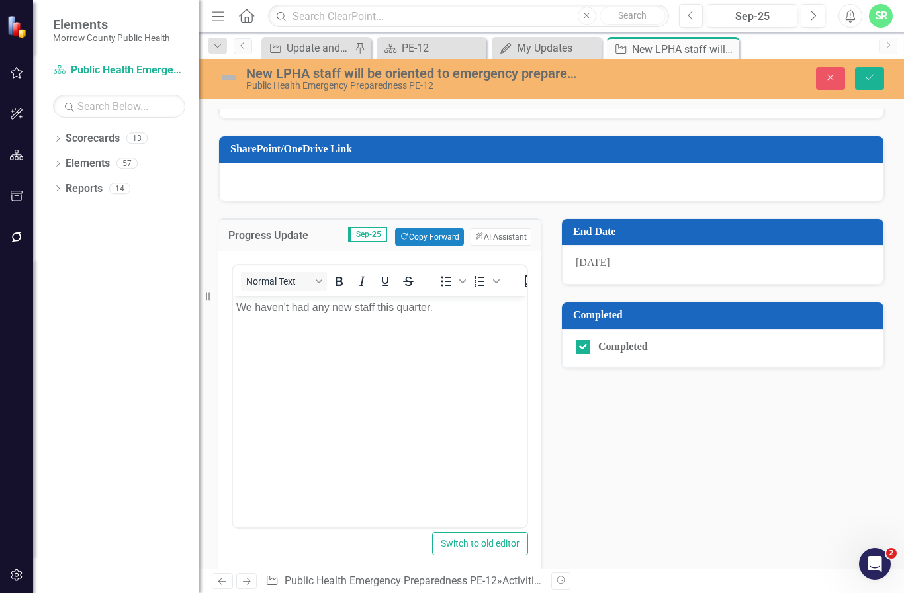
click at [481, 318] on body "We haven't had any new staff this quarter." at bounding box center [380, 395] width 294 height 199
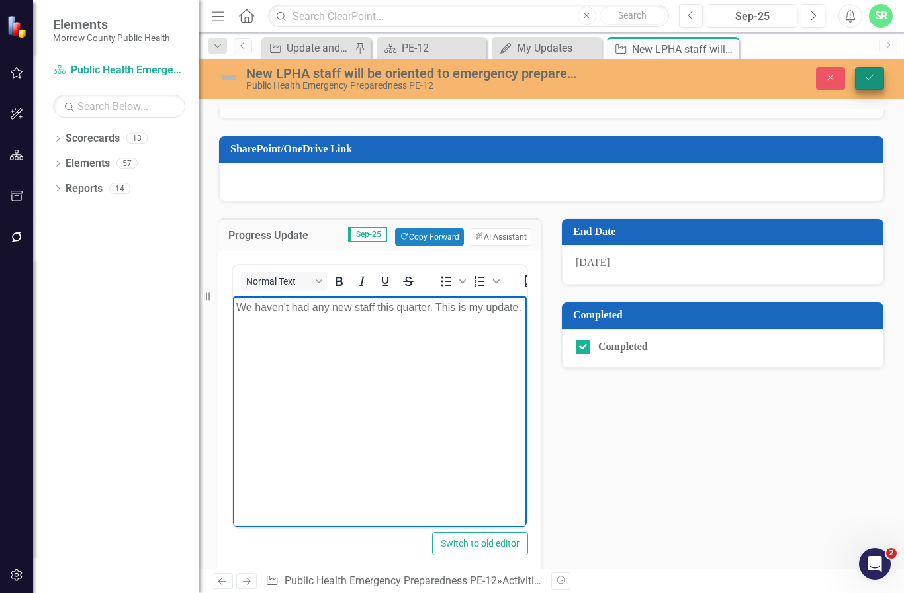
click at [874, 68] on button "Save" at bounding box center [869, 78] width 29 height 23
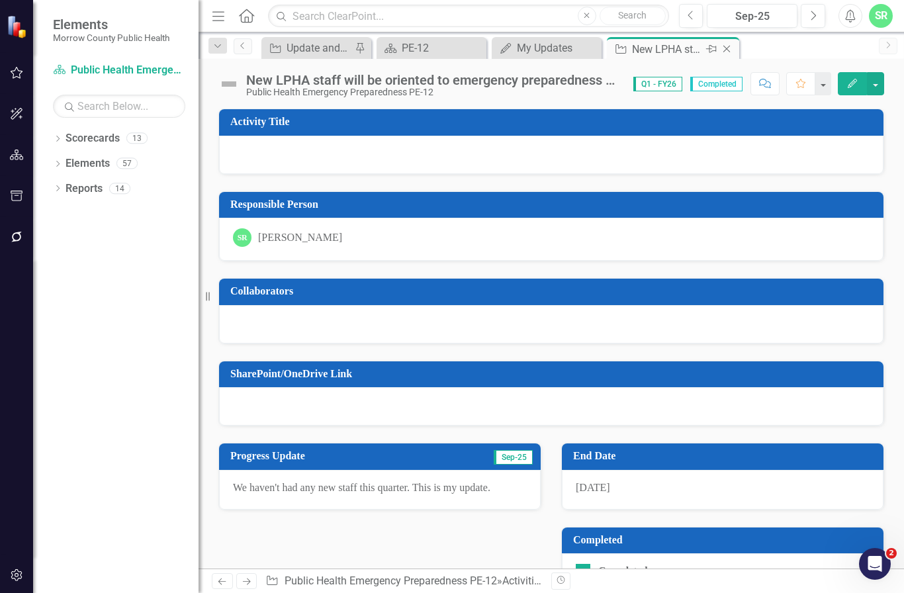
click at [729, 41] on div "Close" at bounding box center [727, 49] width 17 height 17
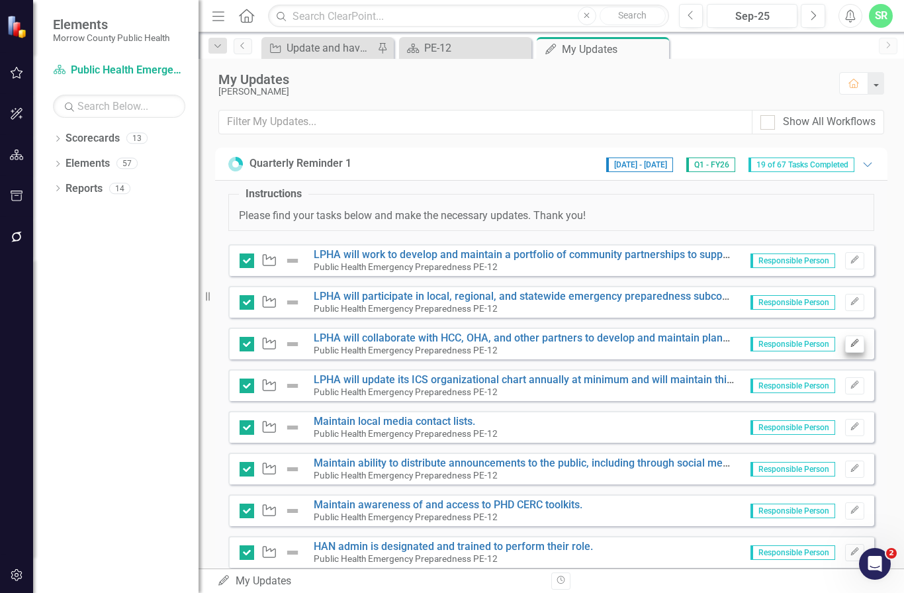
click at [858, 342] on icon "Edit" at bounding box center [855, 344] width 10 height 8
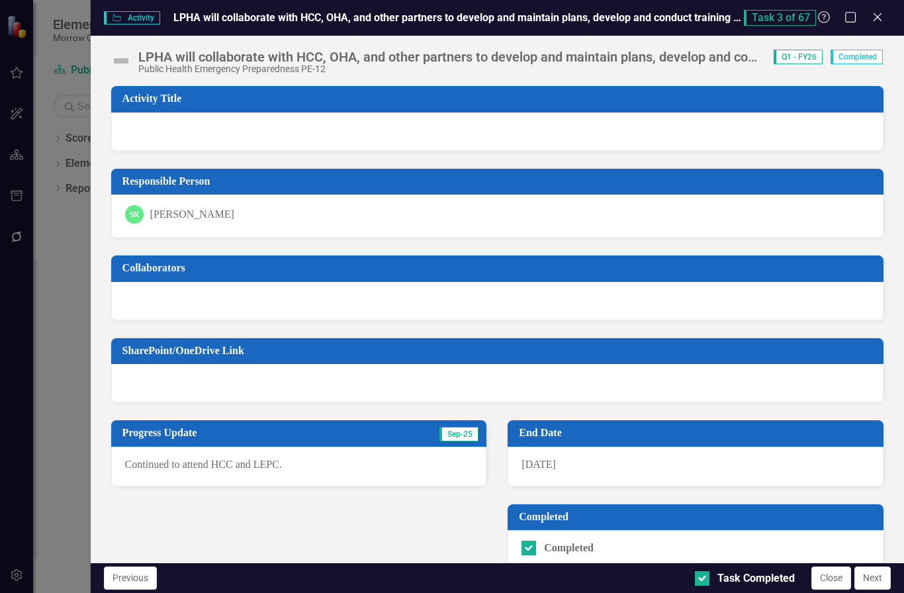
click at [276, 459] on p "Continued to attend HCC and LEPC." at bounding box center [299, 464] width 348 height 15
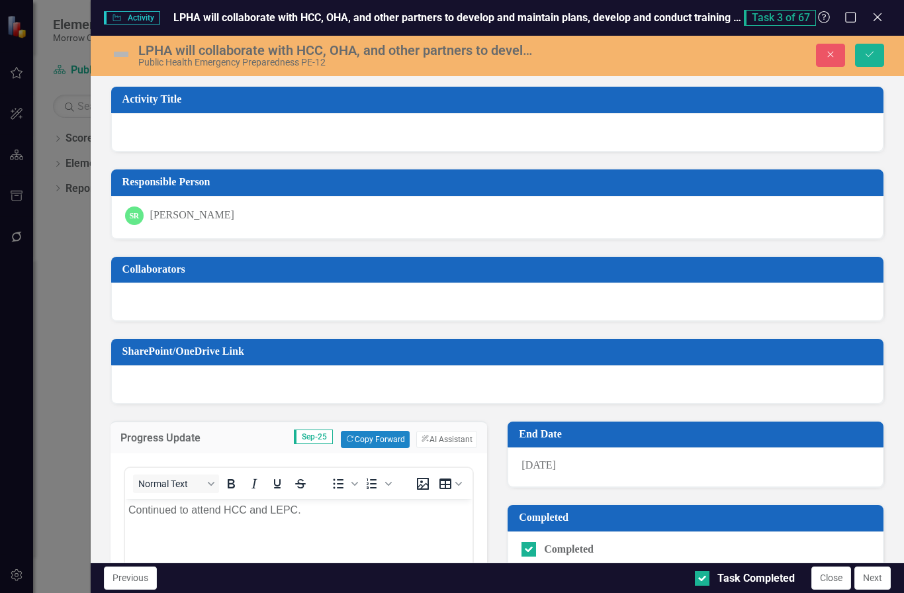
click at [318, 509] on p "Continued to attend HCC and LEPC." at bounding box center [299, 510] width 342 height 16
click at [490, 392] on div at bounding box center [497, 384] width 772 height 38
click at [876, 61] on button "Save" at bounding box center [869, 55] width 29 height 23
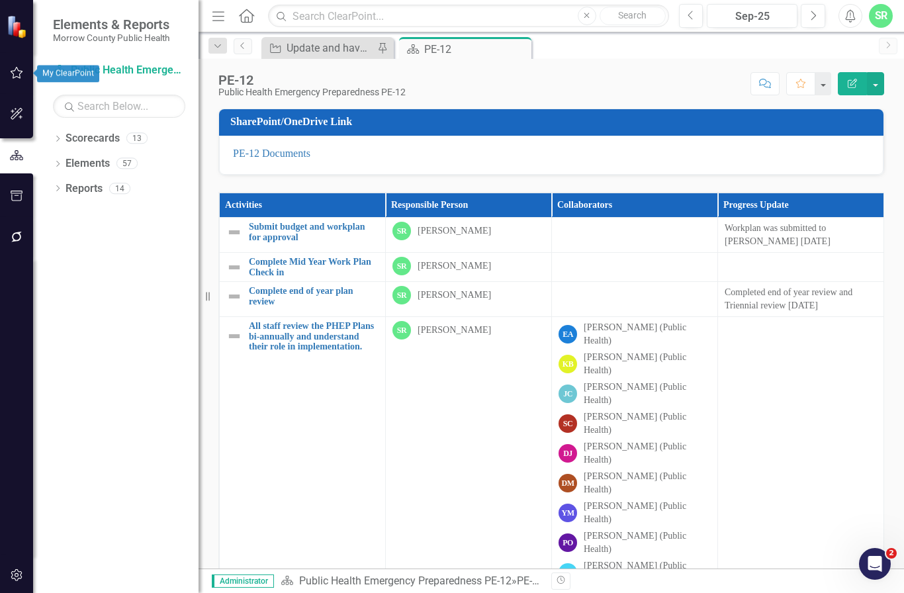
click at [19, 74] on icon "button" at bounding box center [17, 73] width 14 height 11
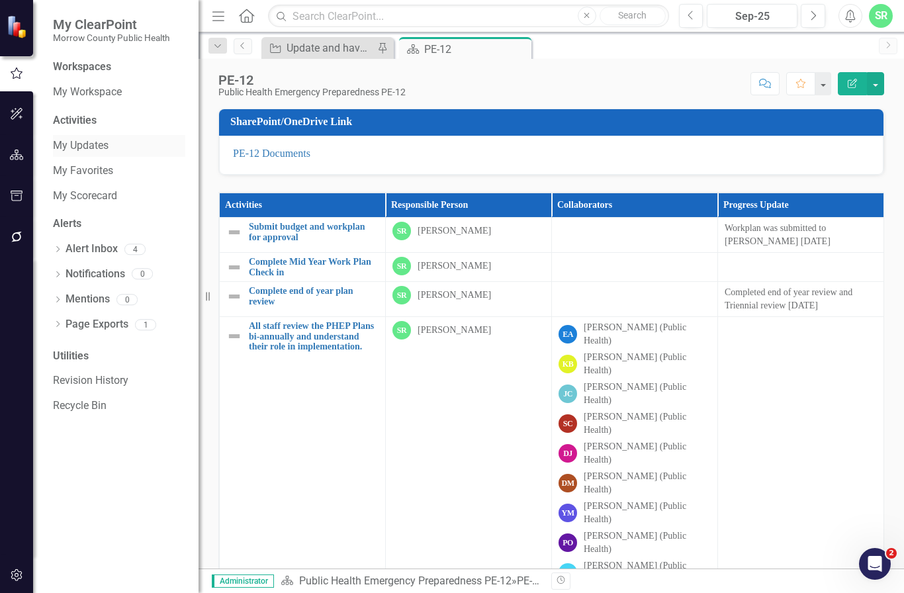
click at [93, 144] on link "My Updates" at bounding box center [119, 145] width 132 height 15
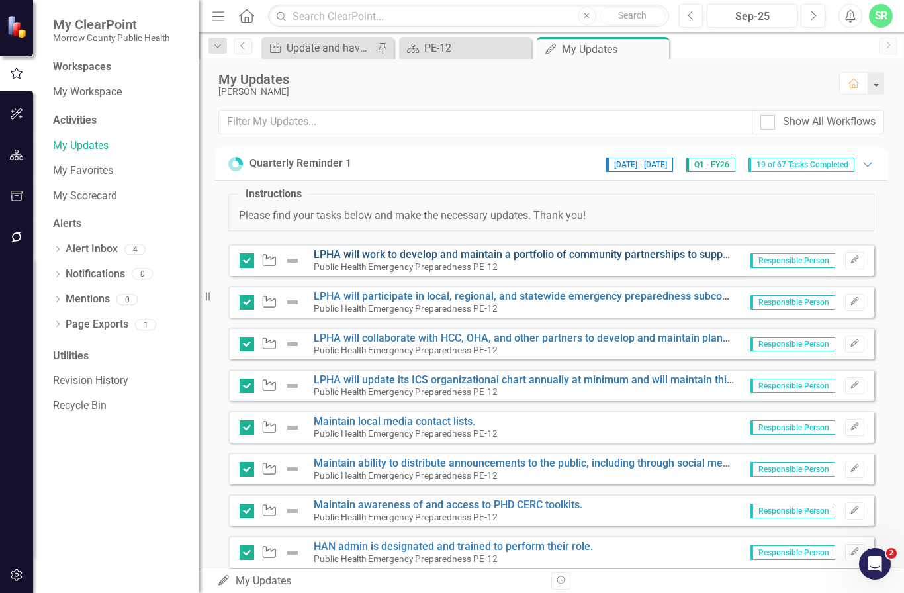
click at [450, 255] on link "LPHA will work to develop and maintain a portfolio of community partnerships to…" at bounding box center [662, 254] width 696 height 13
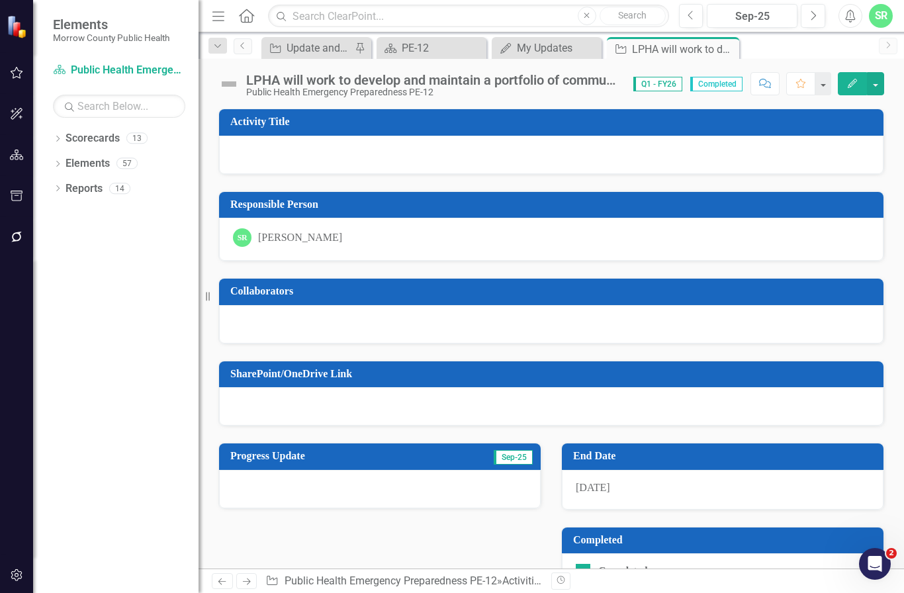
click at [371, 484] on div at bounding box center [380, 489] width 322 height 38
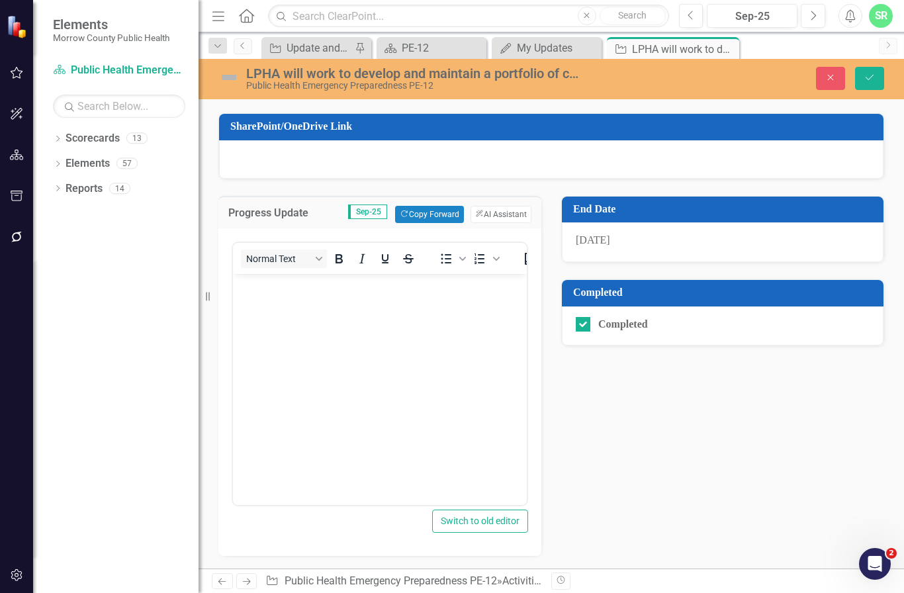
scroll to position [247, 0]
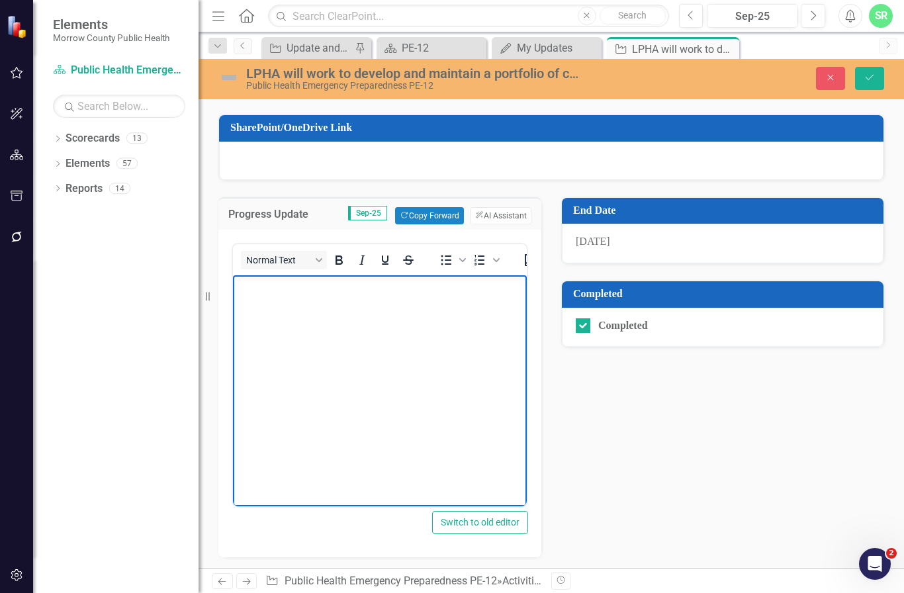
click at [391, 345] on body "Rich Text Area. Press ALT-0 for help." at bounding box center [380, 374] width 294 height 199
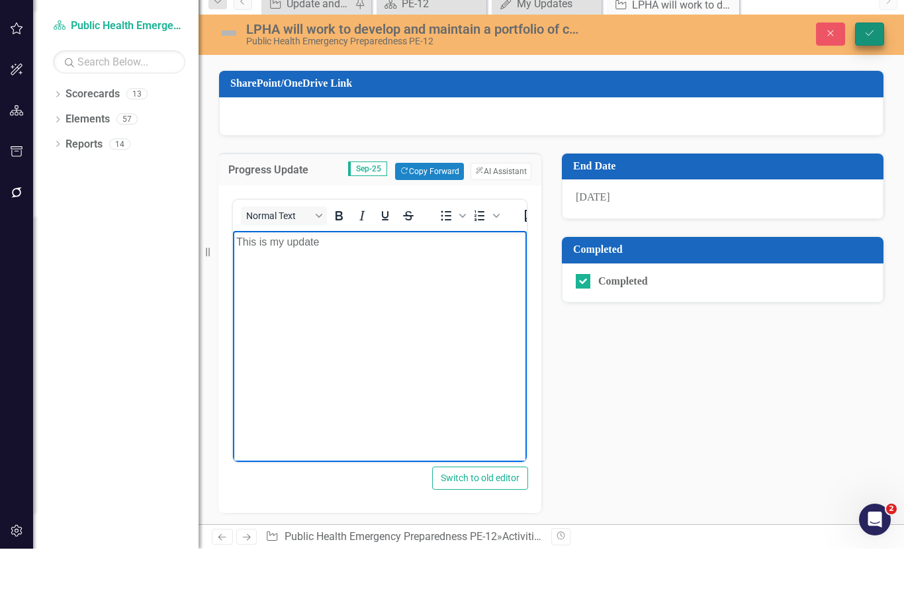
click at [868, 67] on button "Save" at bounding box center [869, 78] width 29 height 23
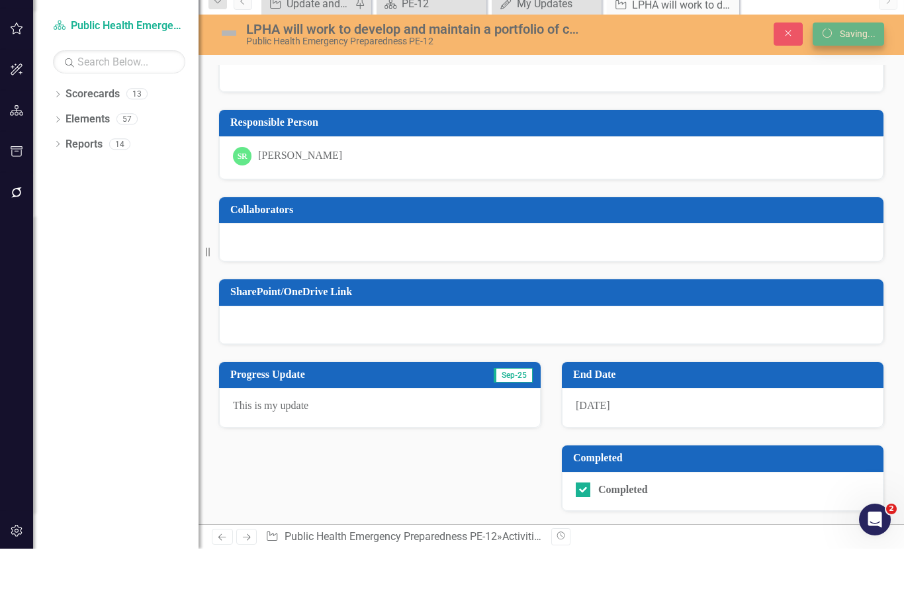
scroll to position [36, 0]
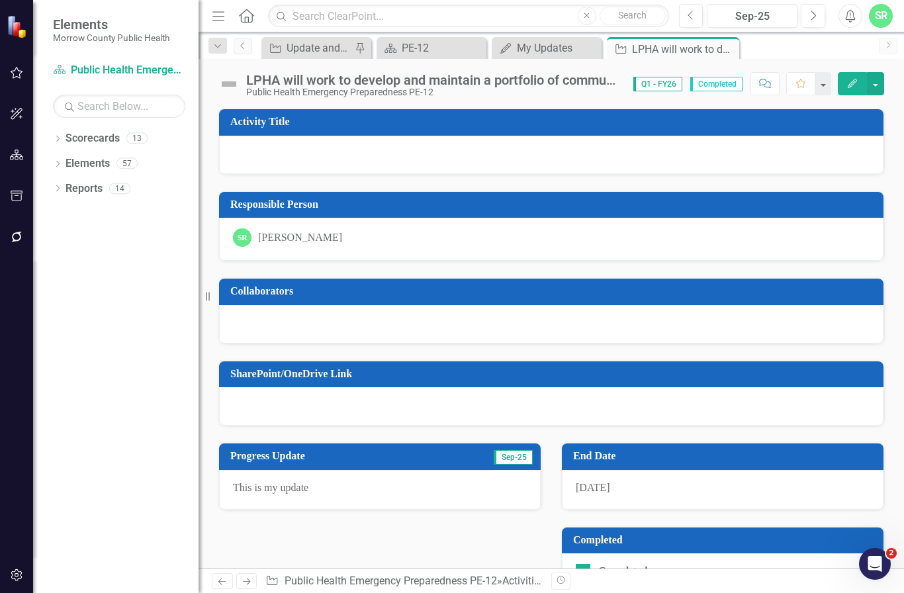
click at [0, 0] on icon "Close" at bounding box center [0, 0] width 0 height 0
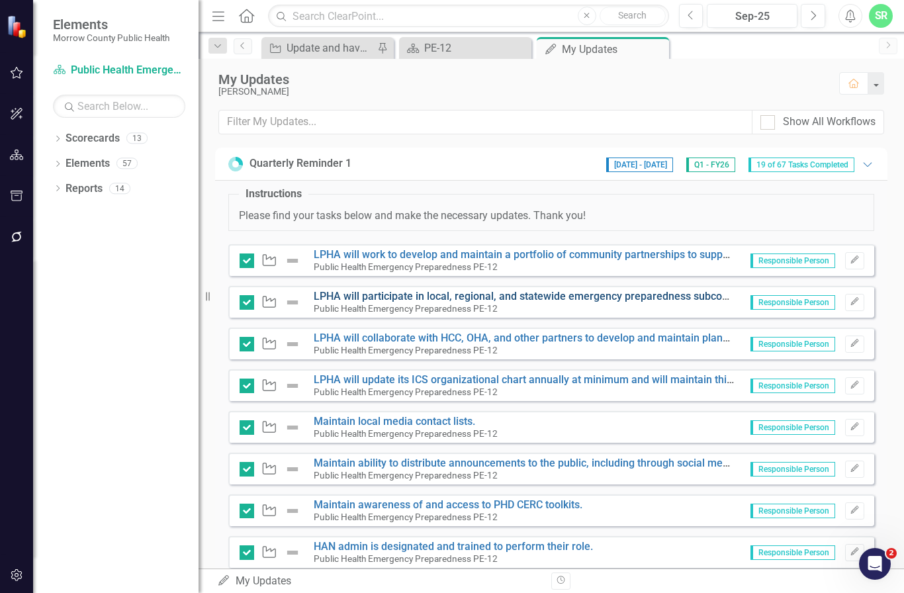
click at [478, 293] on link "LPHA will participate in local, regional, and statewide emergency preparedness …" at bounding box center [791, 296] width 954 height 13
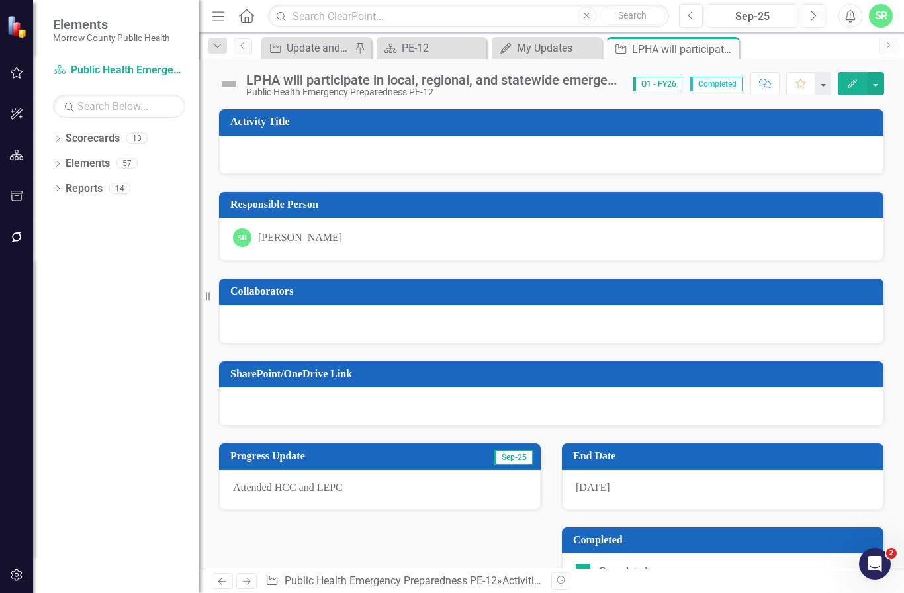
click at [381, 486] on p "Attended HCC and LEPC" at bounding box center [380, 488] width 294 height 15
click at [342, 488] on p "Attended HCC and LEPC" at bounding box center [380, 488] width 294 height 15
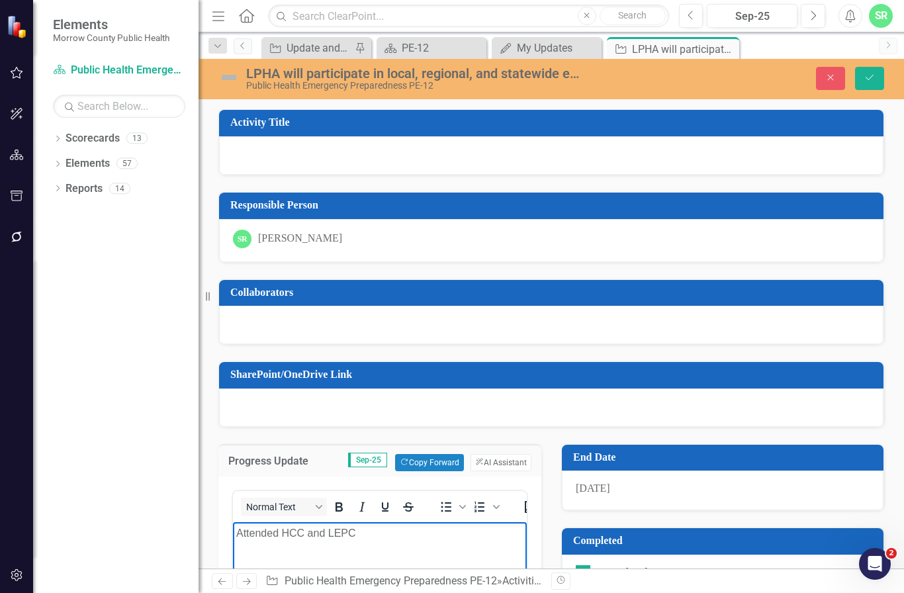
click at [376, 528] on p "Attended HCC and LEPC" at bounding box center [379, 533] width 287 height 16
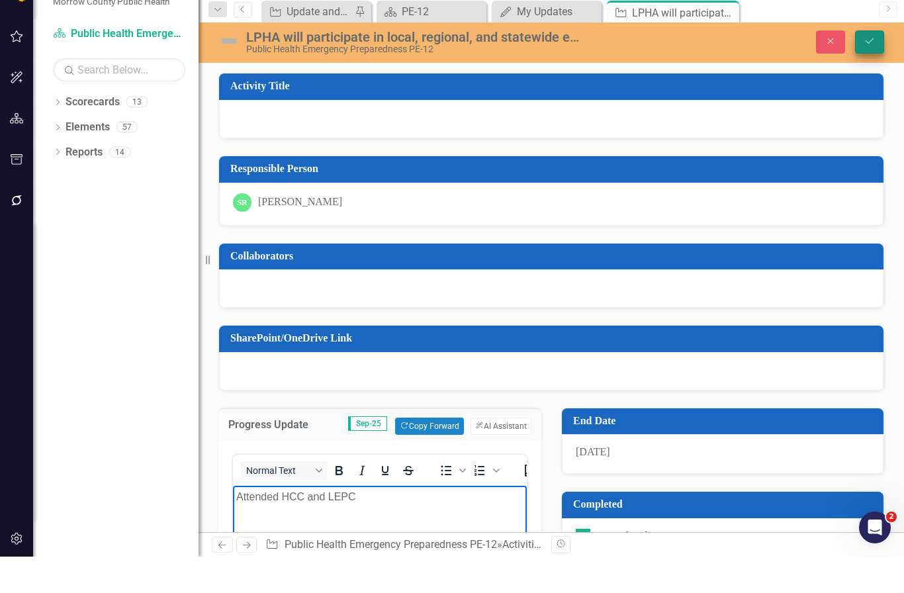
click at [864, 73] on icon "Save" at bounding box center [870, 77] width 12 height 9
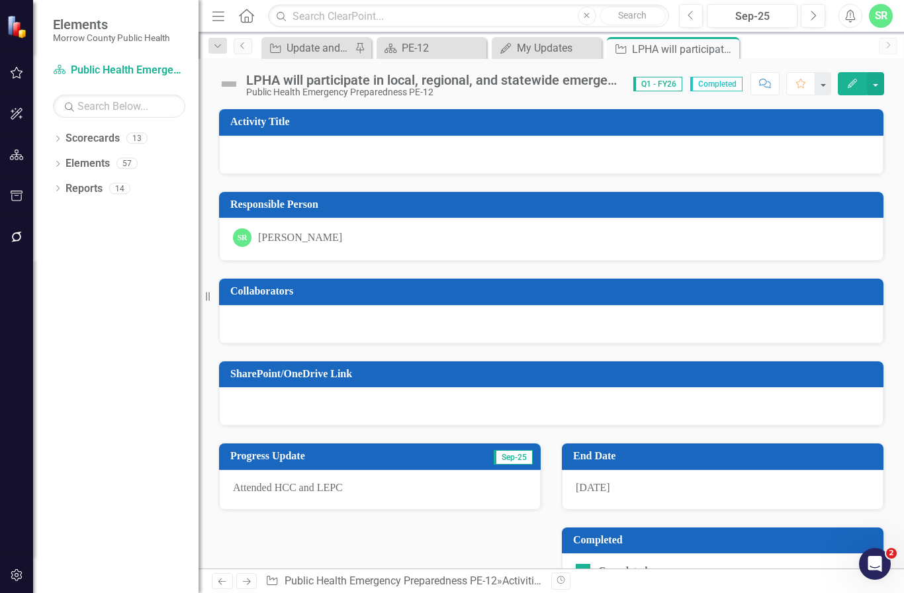
click at [0, 0] on icon "Close" at bounding box center [0, 0] width 0 height 0
